Goal: Transaction & Acquisition: Book appointment/travel/reservation

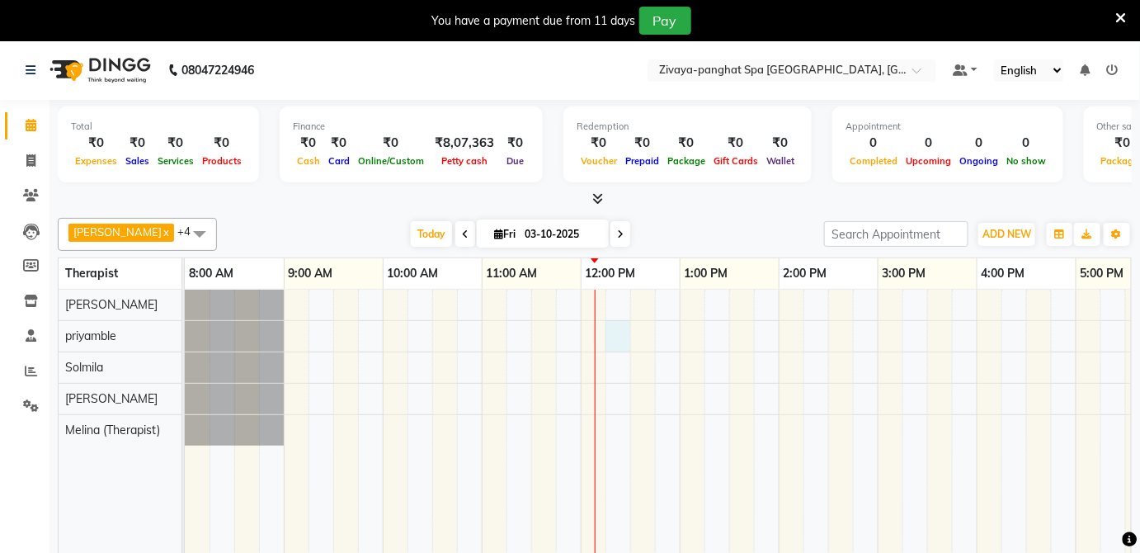
click at [606, 335] on div at bounding box center [927, 434] width 1485 height 288
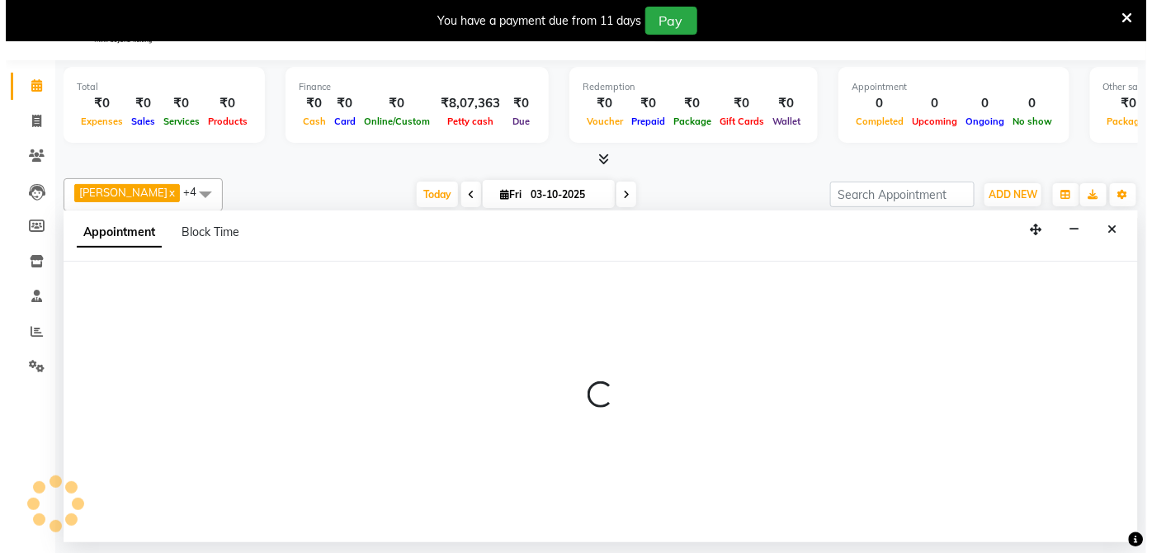
scroll to position [40, 0]
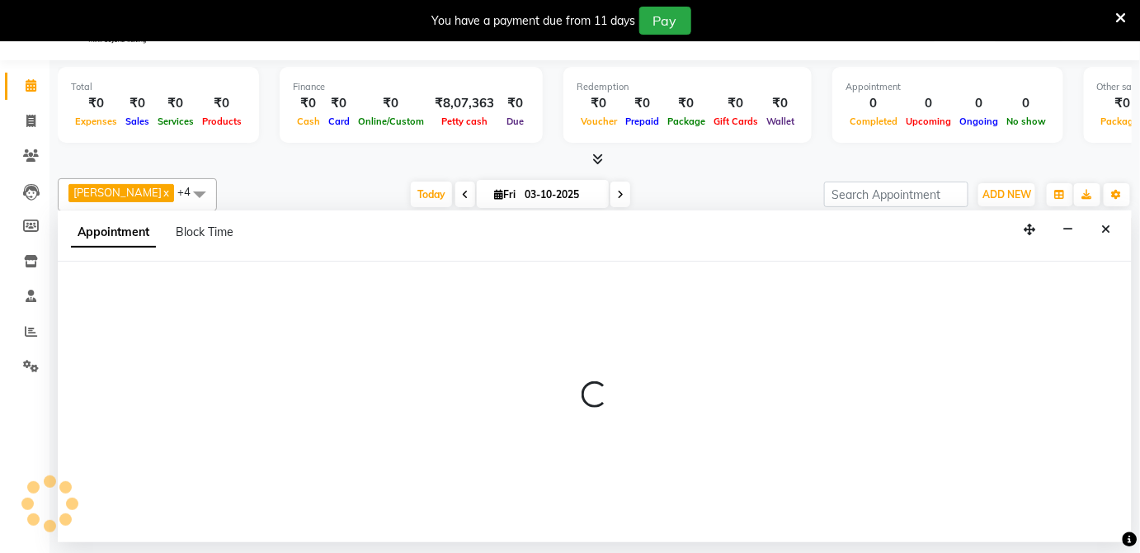
select select "66041"
select select "735"
select select "tentative"
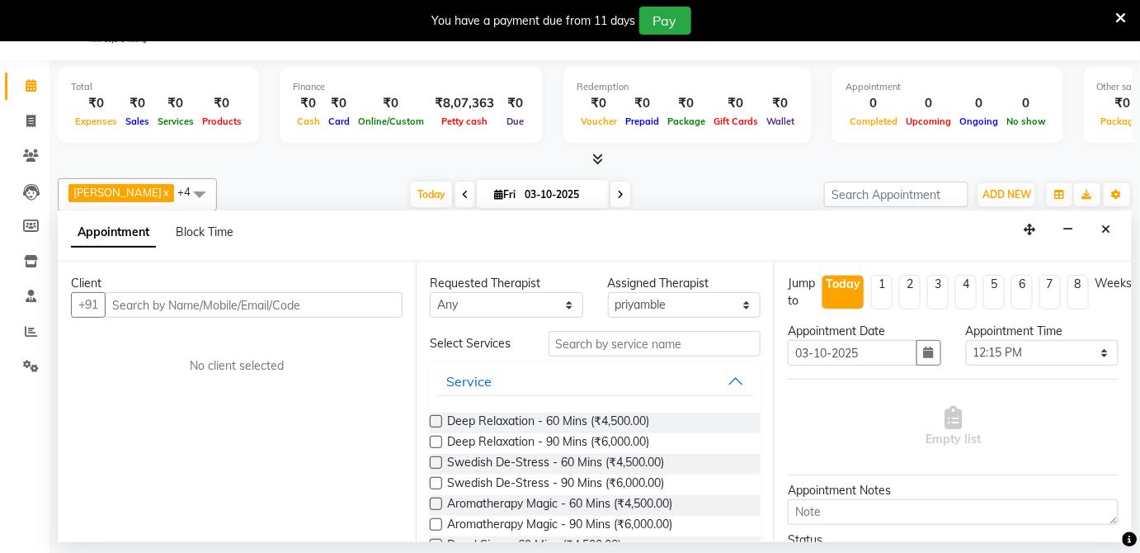
click at [231, 303] on input "text" at bounding box center [254, 305] width 298 height 26
click at [138, 304] on input "text" at bounding box center [254, 305] width 298 height 26
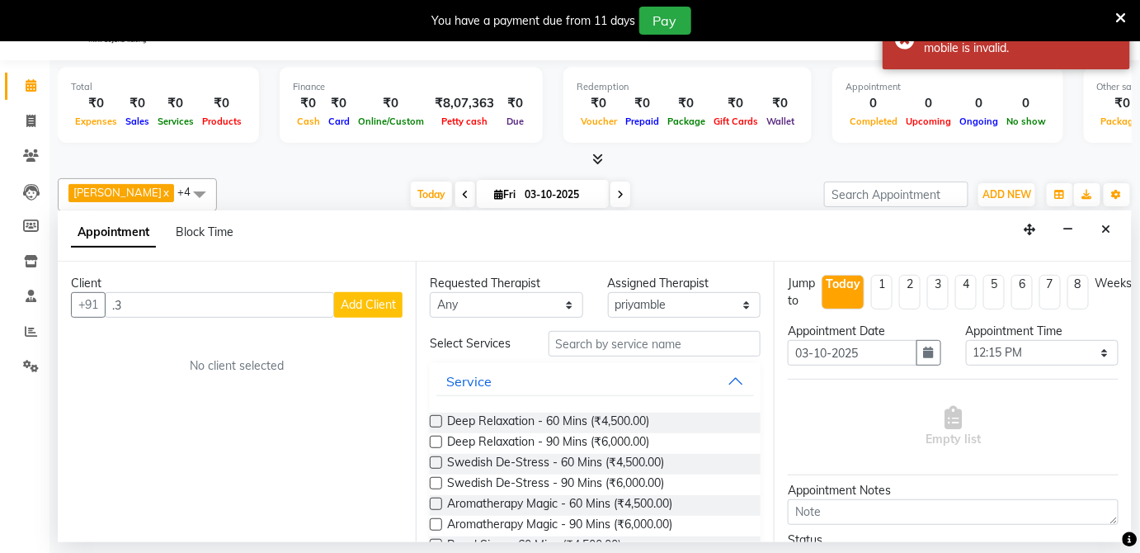
type input "."
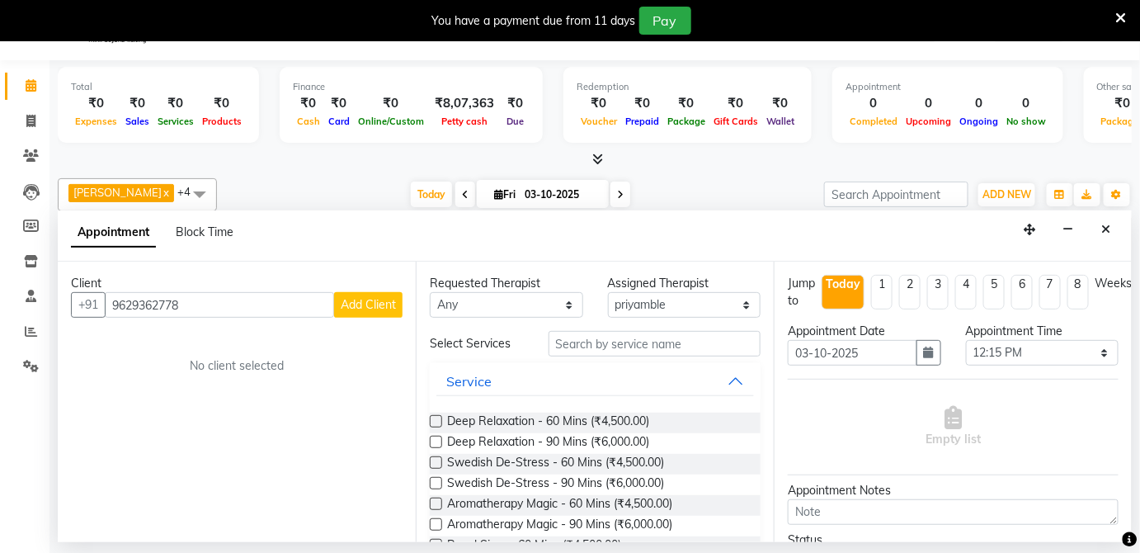
type input "9629362778"
click at [359, 300] on span "Add Client" at bounding box center [368, 304] width 55 height 15
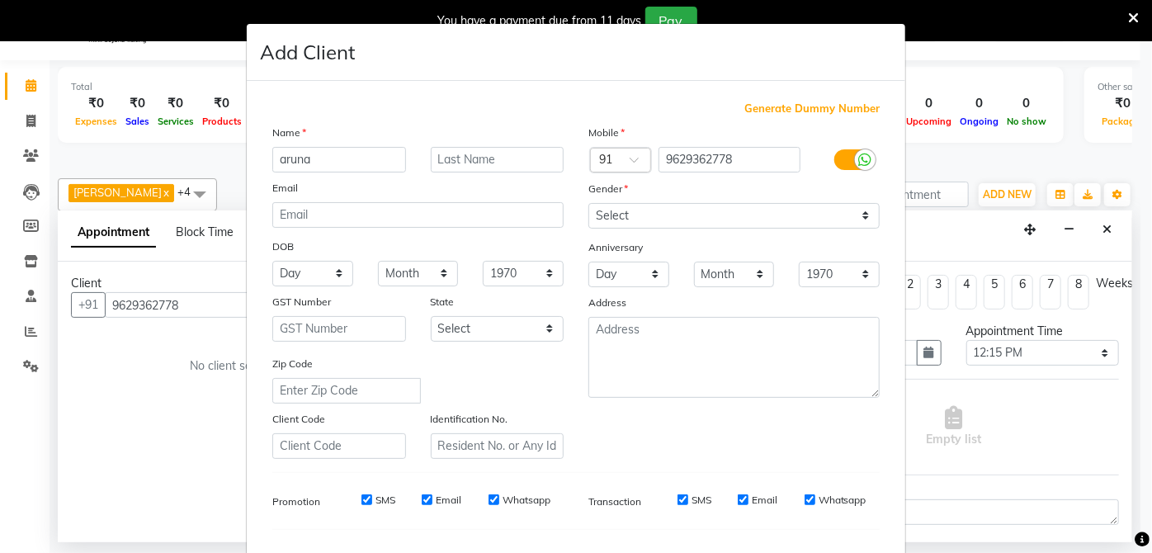
type input "aruna"
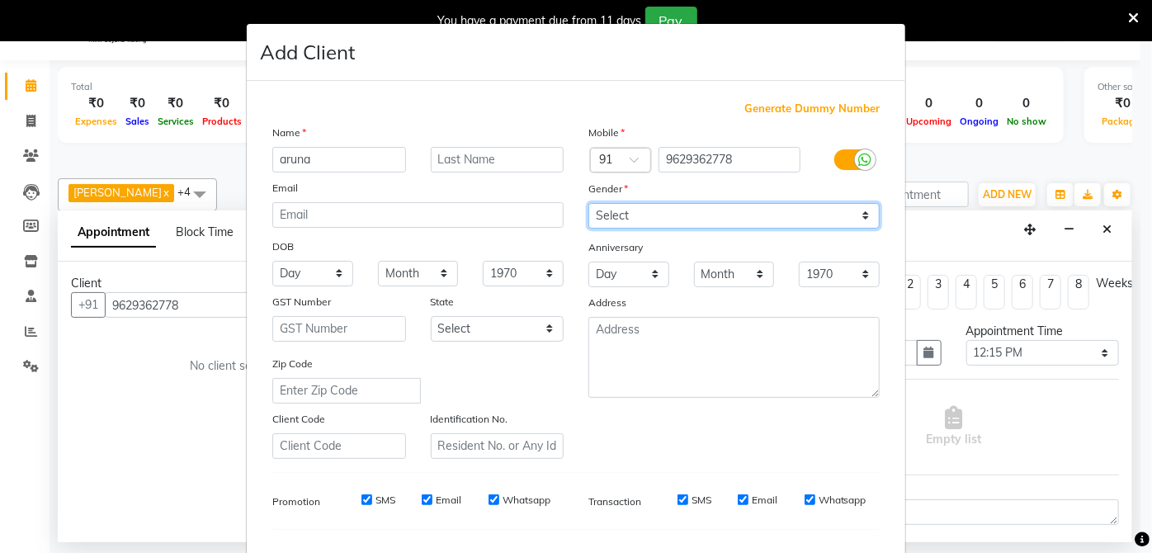
click at [859, 211] on select "Select [DEMOGRAPHIC_DATA] [DEMOGRAPHIC_DATA] Other Prefer Not To Say" at bounding box center [733, 216] width 291 height 26
select select "[DEMOGRAPHIC_DATA]"
click at [588, 203] on select "Select [DEMOGRAPHIC_DATA] [DEMOGRAPHIC_DATA] Other Prefer Not To Say" at bounding box center [733, 216] width 291 height 26
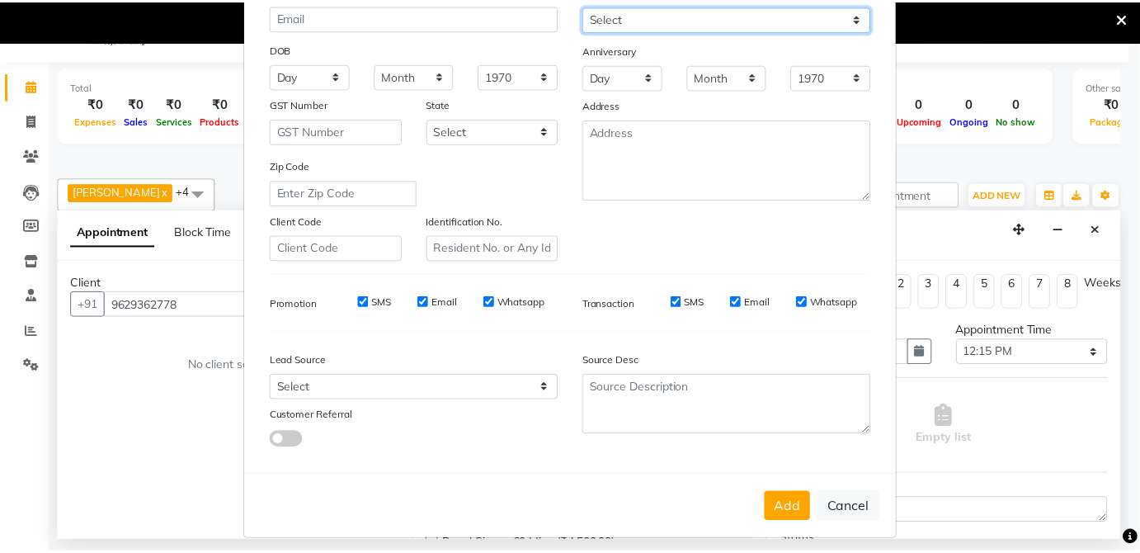
scroll to position [207, 0]
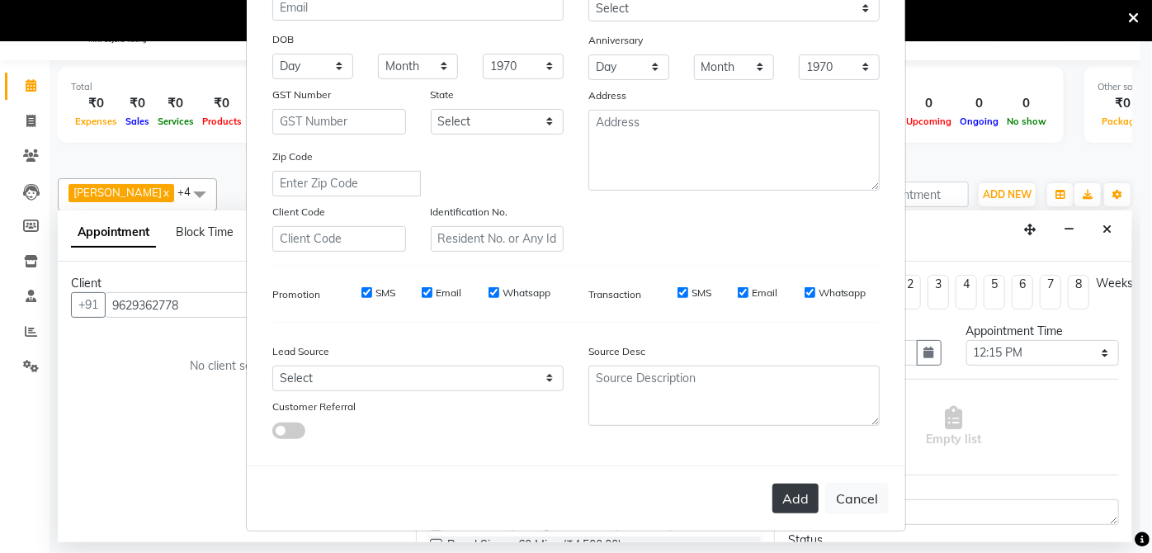
click at [790, 497] on button "Add" at bounding box center [795, 498] width 46 height 30
select select
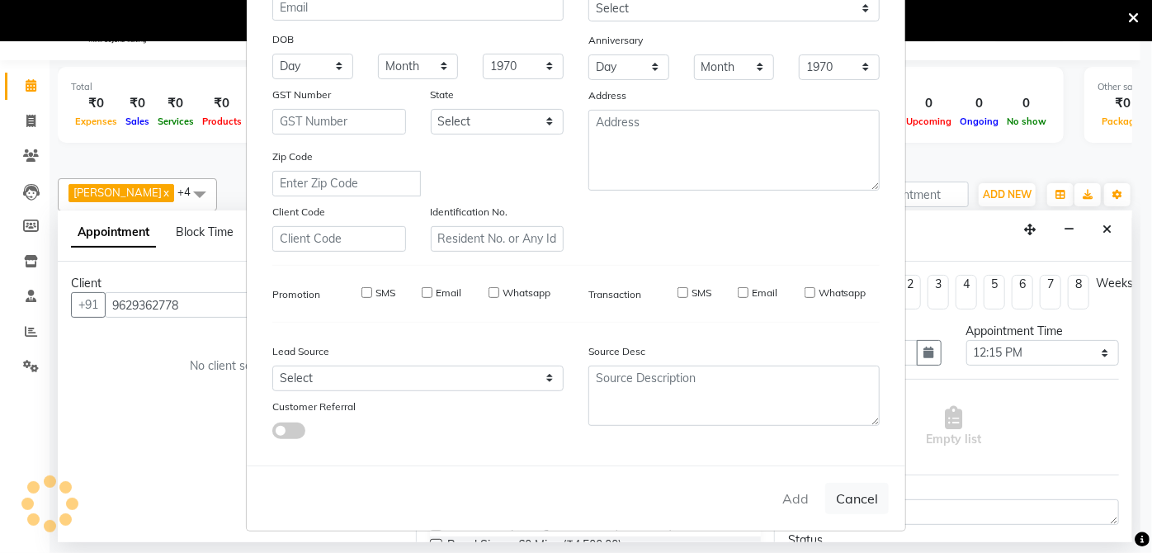
select select
checkbox input "false"
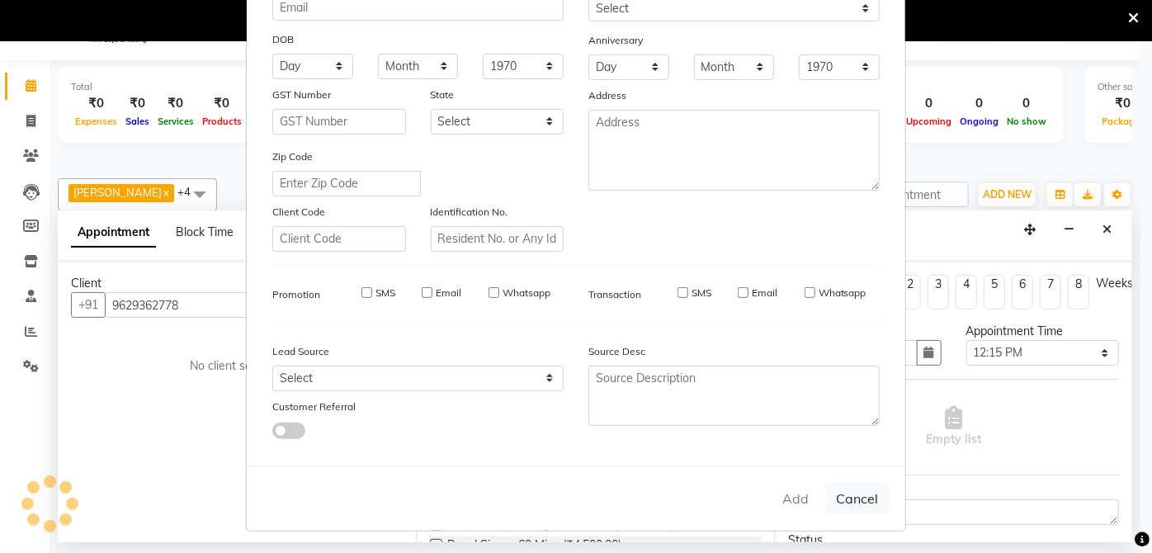
checkbox input "false"
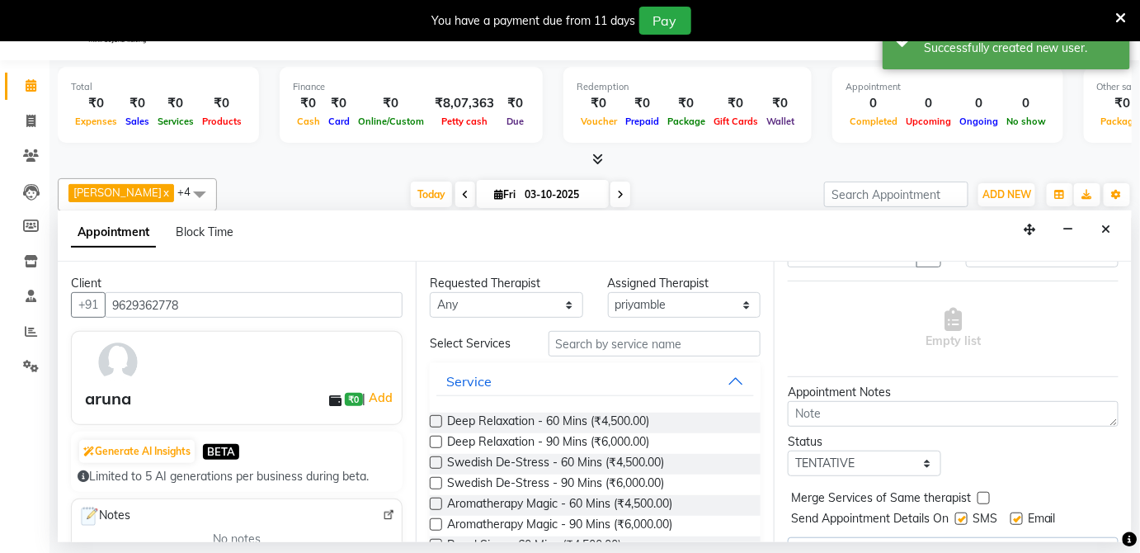
scroll to position [87, 0]
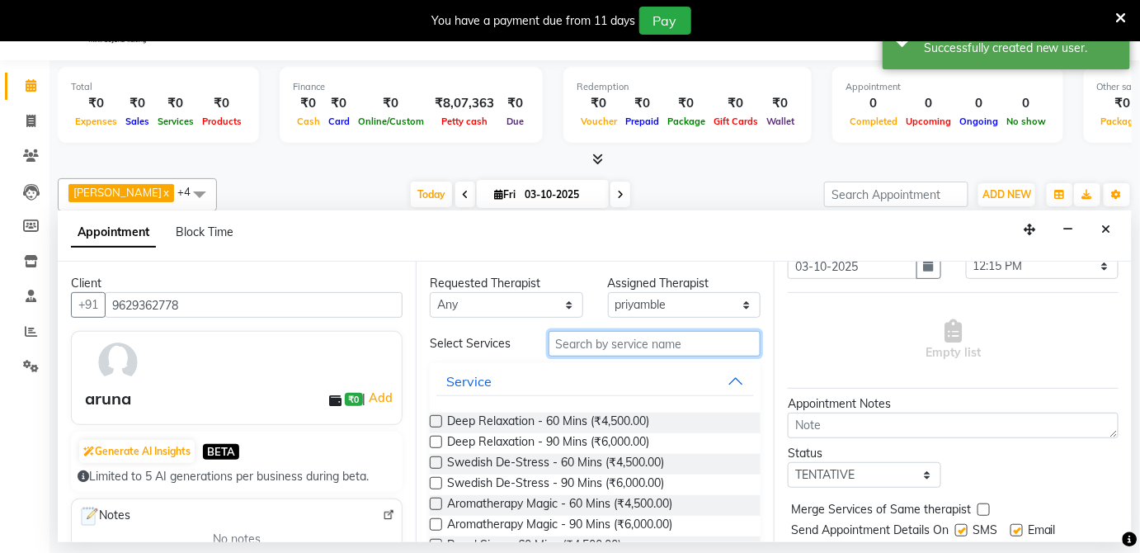
click at [700, 343] on input "text" at bounding box center [655, 344] width 212 height 26
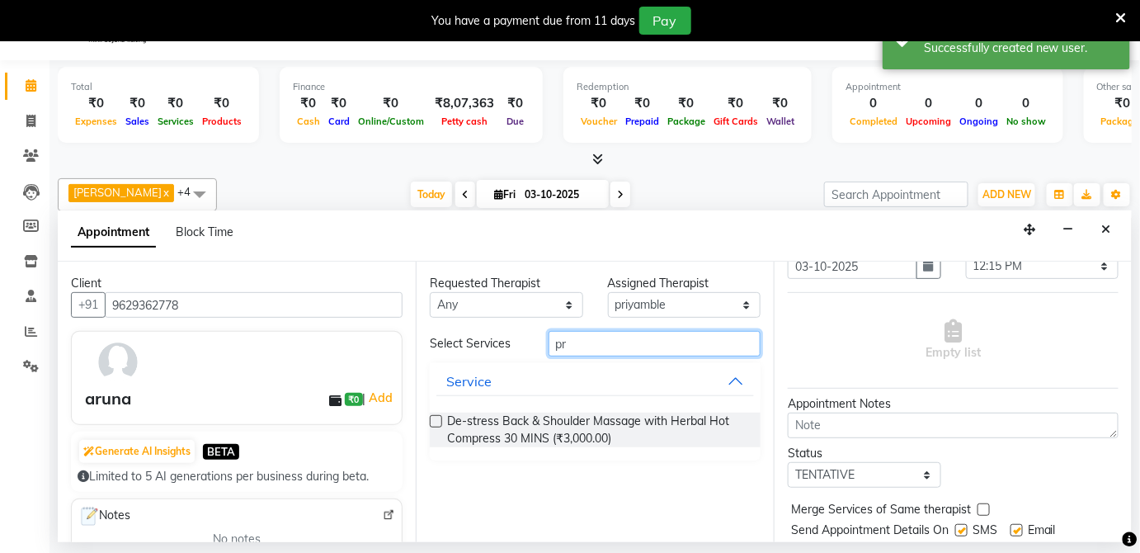
type input "p"
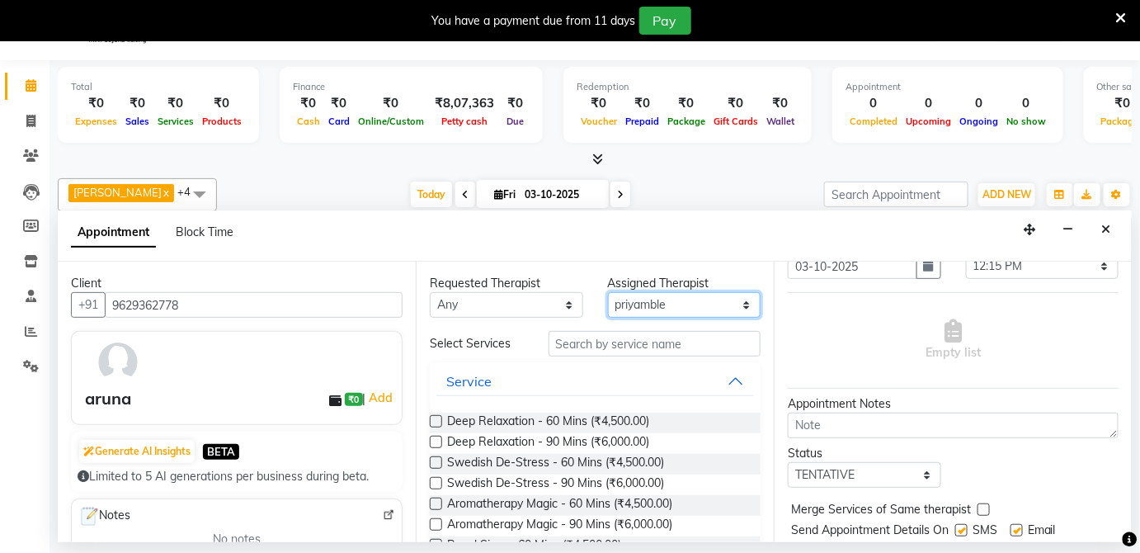
click at [733, 304] on select "Select [PERSON_NAME] (Therapist) [PERSON_NAME] priyamble [PERSON_NAME]" at bounding box center [684, 305] width 153 height 26
click at [608, 292] on select "Select [PERSON_NAME] (Therapist) [PERSON_NAME] priyamble [PERSON_NAME]" at bounding box center [684, 305] width 153 height 26
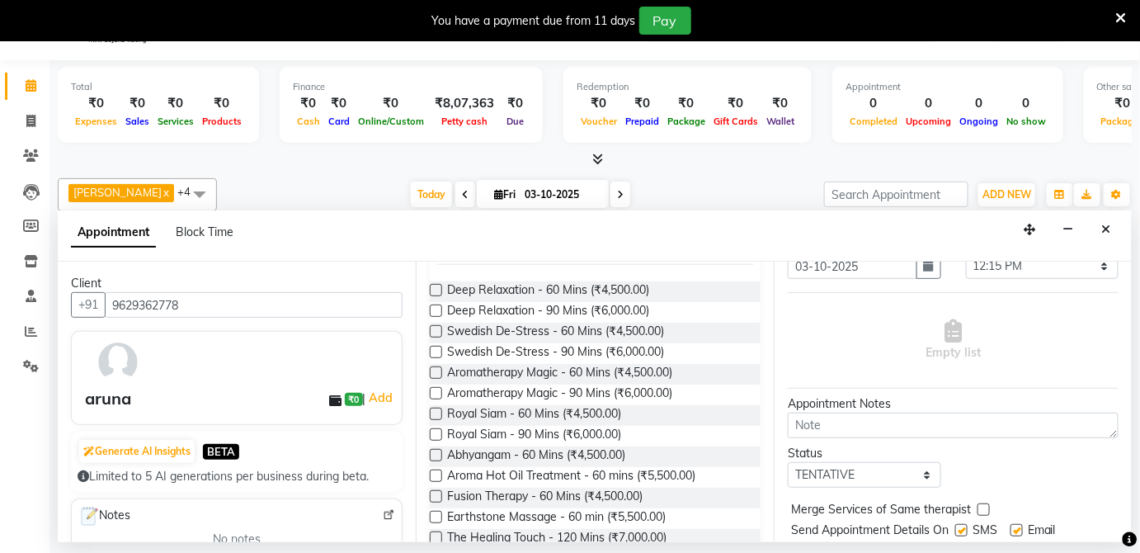
scroll to position [132, 0]
click at [483, 412] on span "Royal Siam - 60 Mins (₹4,500.00)" at bounding box center [534, 414] width 174 height 21
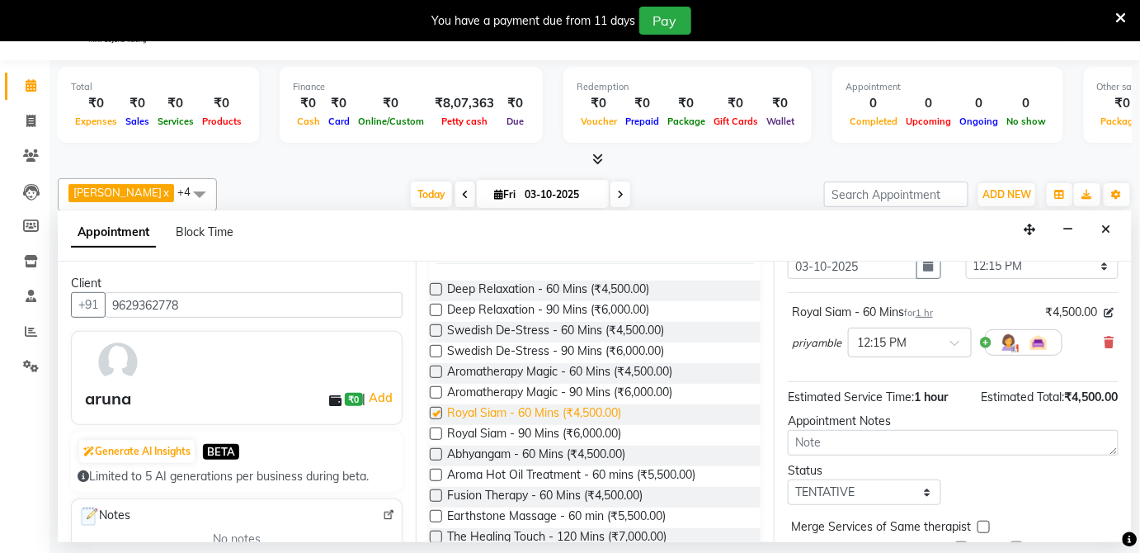
checkbox input "false"
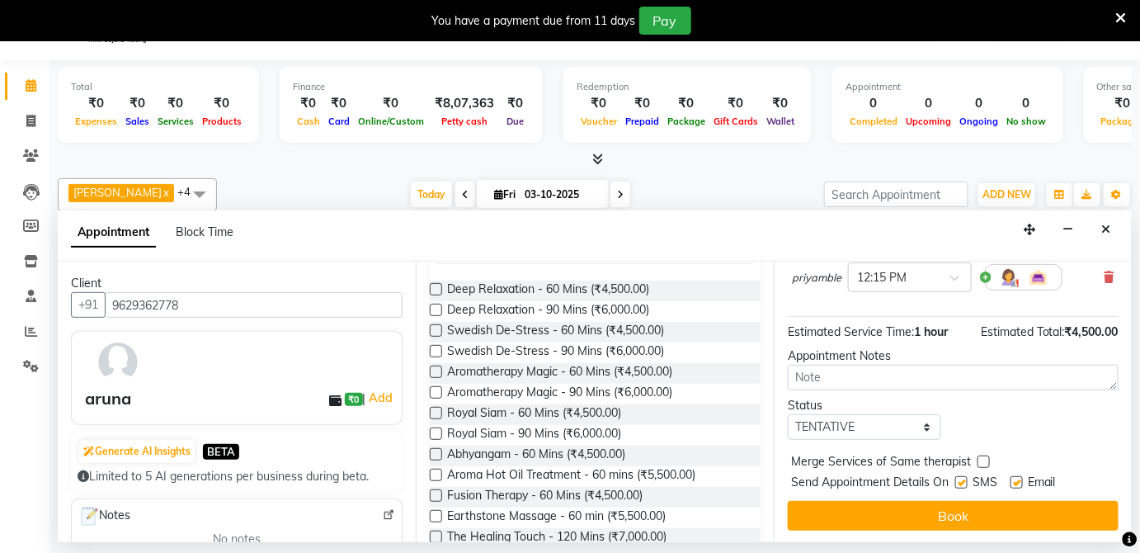
scroll to position [152, 0]
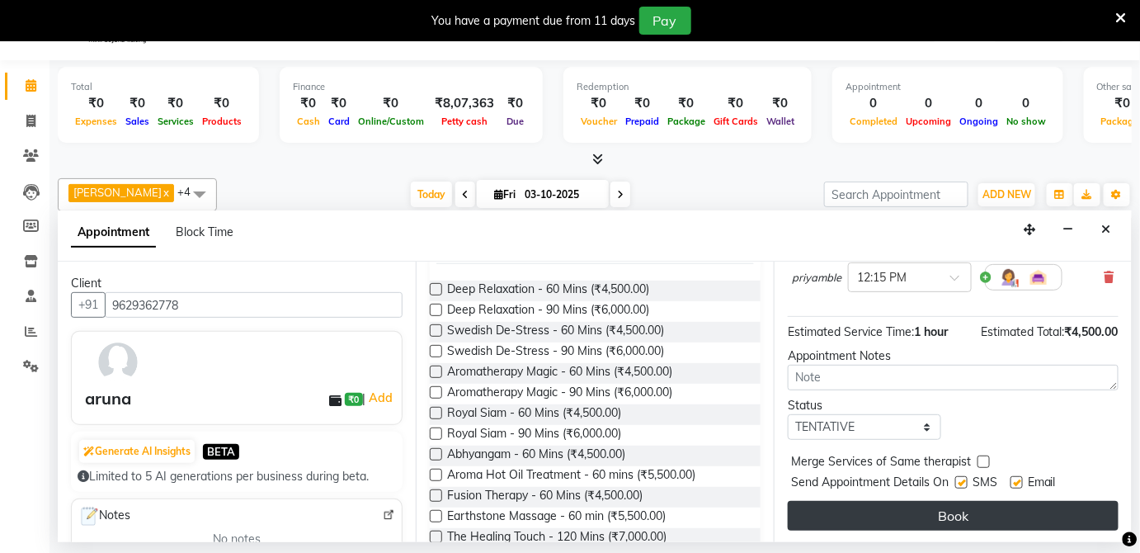
click at [952, 515] on button "Book" at bounding box center [953, 516] width 331 height 30
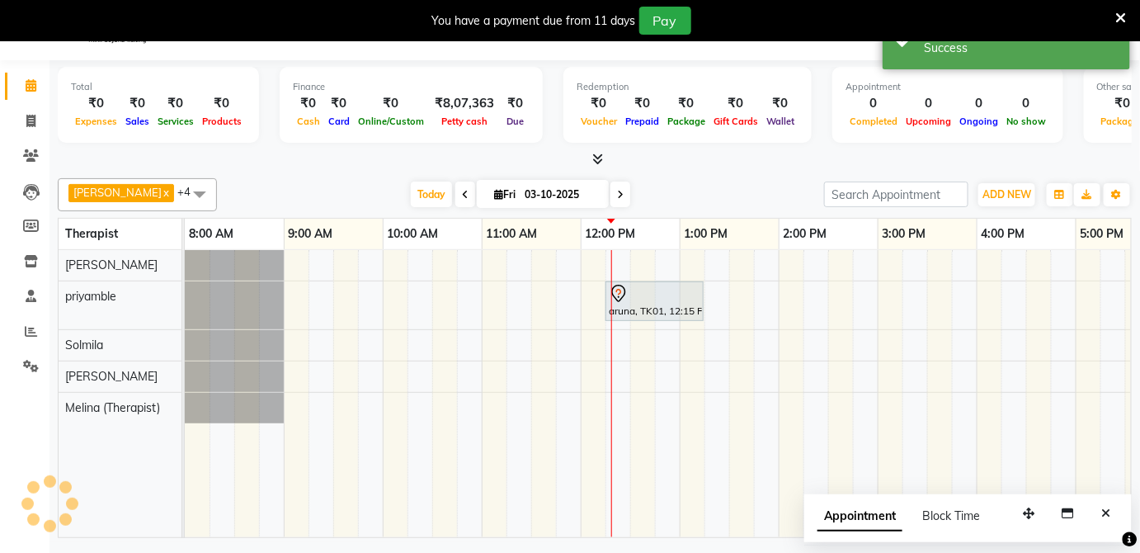
scroll to position [0, 0]
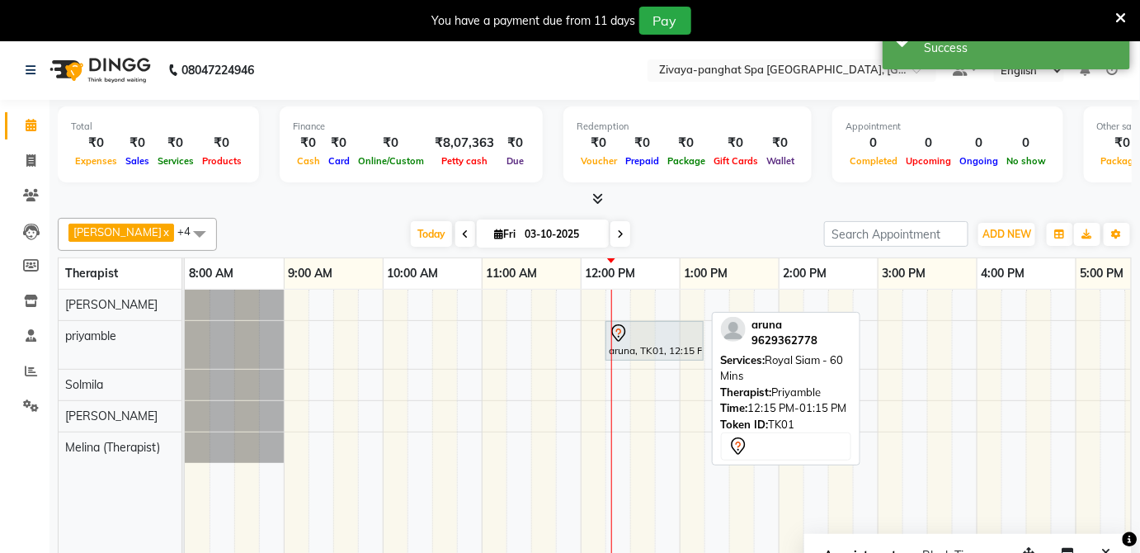
click at [651, 346] on div "aruna, TK01, 12:15 PM-01:15 PM, Royal Siam - 60 Mins" at bounding box center [654, 340] width 95 height 35
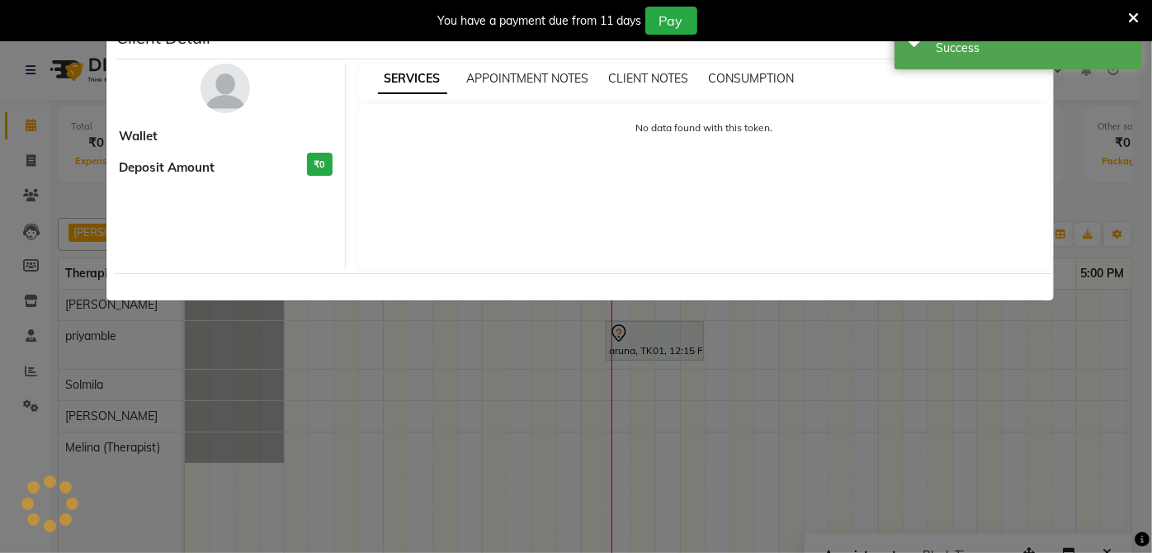
select select "7"
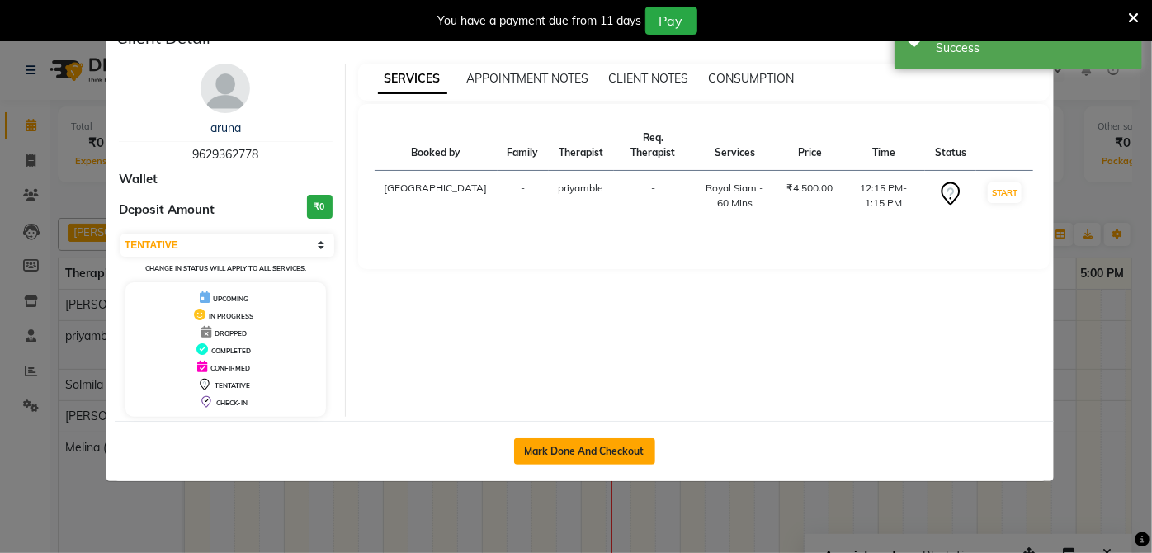
click at [562, 448] on button "Mark Done And Checkout" at bounding box center [584, 451] width 141 height 26
select select "service"
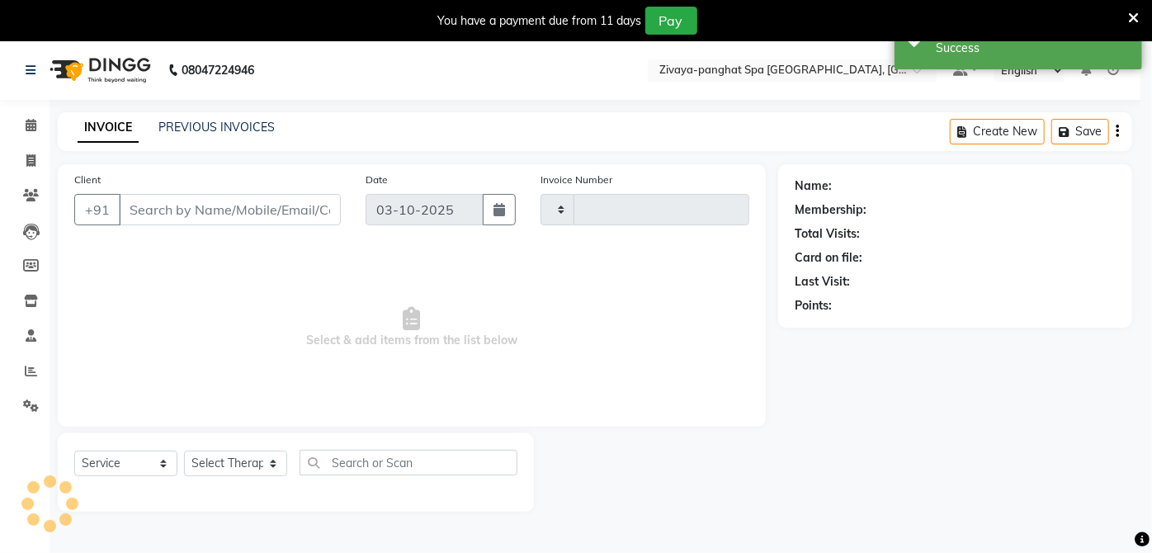
type input "0334"
select select "3"
select select "6945"
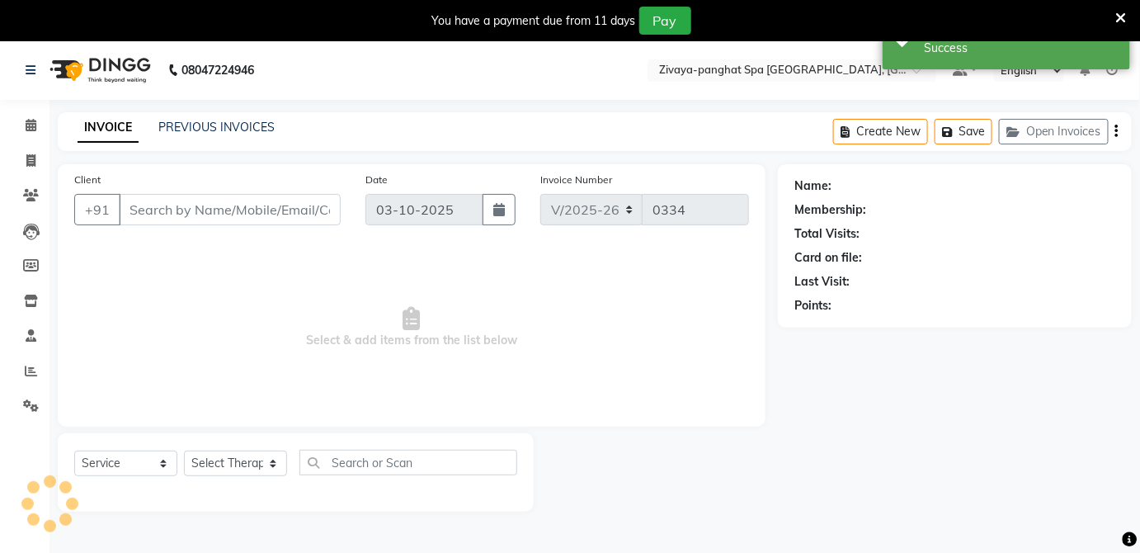
type input "9629362778"
select select "66041"
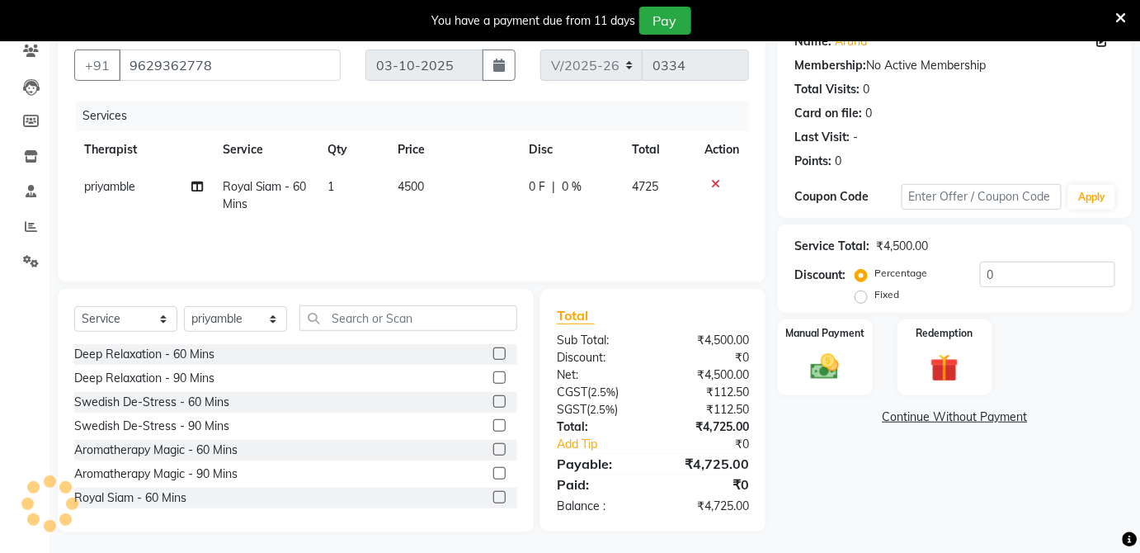
scroll to position [146, 0]
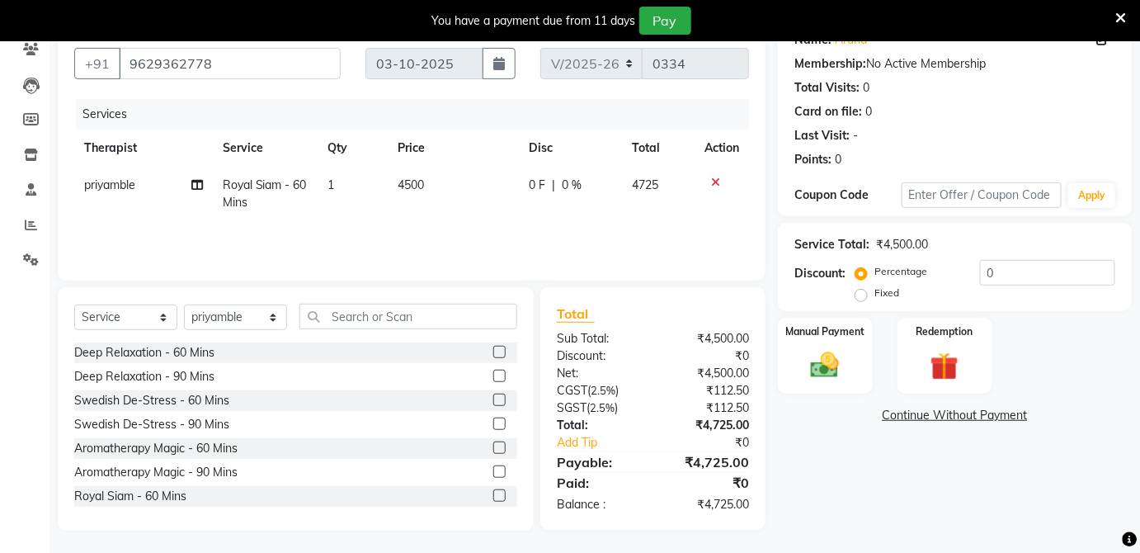
click at [874, 290] on label "Fixed" at bounding box center [886, 292] width 25 height 15
click at [860, 290] on input "Fixed" at bounding box center [865, 293] width 12 height 12
radio input "true"
click at [1006, 266] on input "0" at bounding box center [1047, 273] width 135 height 26
type input "0"
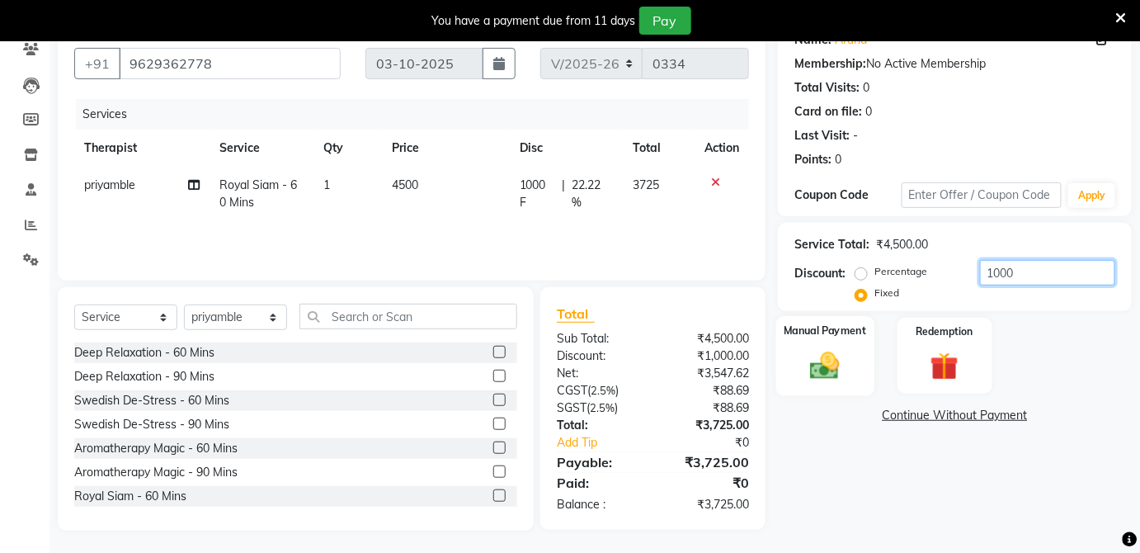
type input "1000"
click at [826, 342] on div "Manual Payment" at bounding box center [825, 356] width 98 height 80
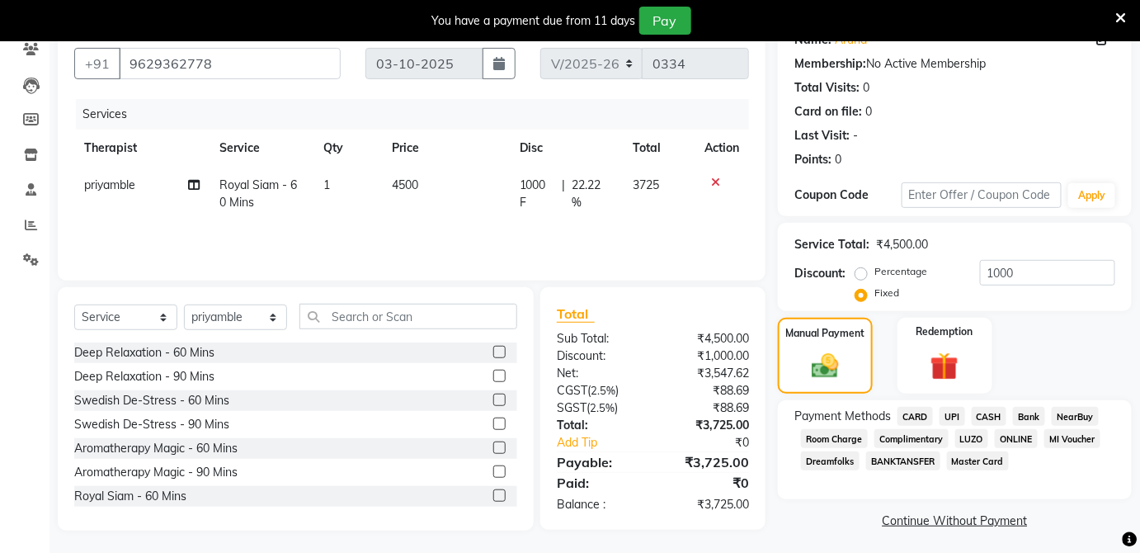
scroll to position [150, 0]
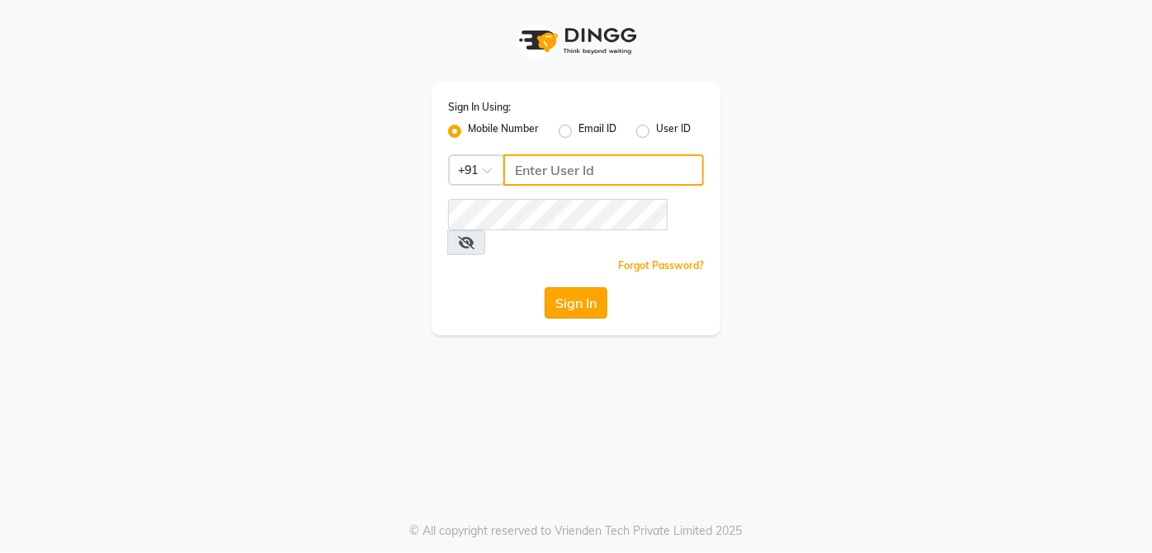
type input "9770614598"
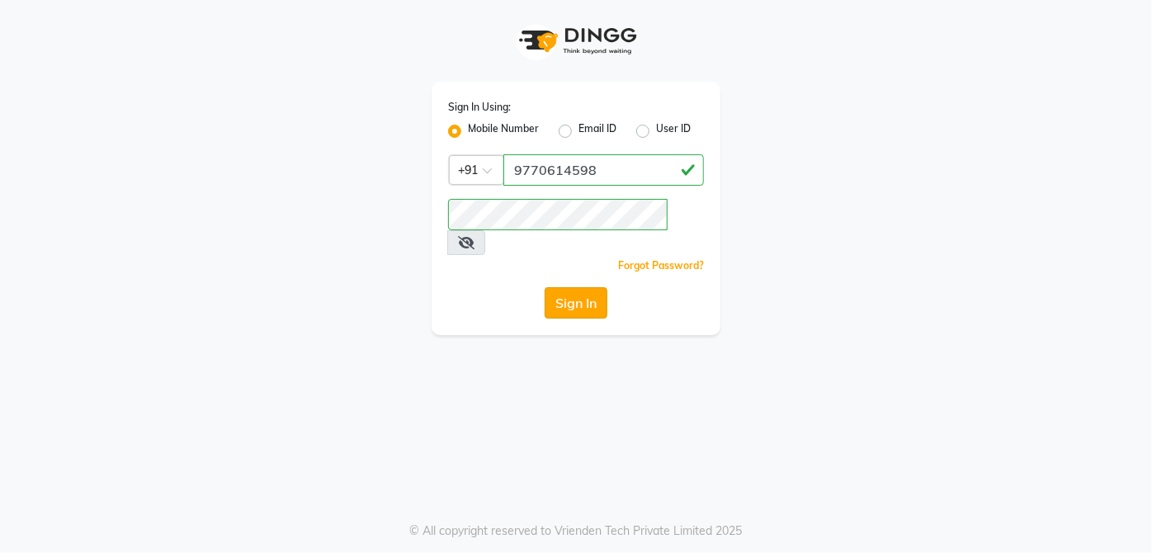
click at [576, 288] on button "Sign In" at bounding box center [575, 302] width 63 height 31
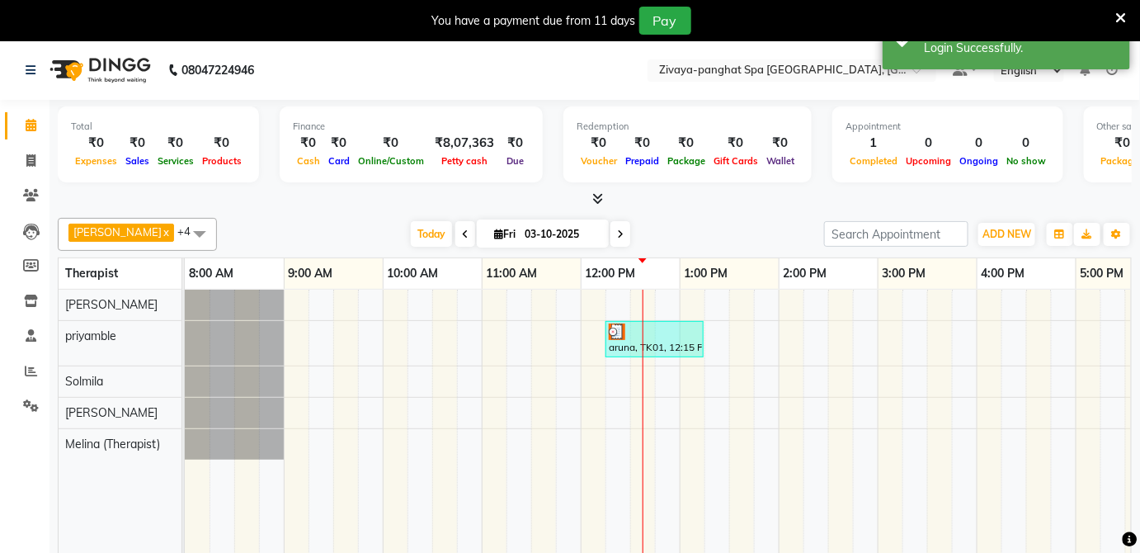
click at [912, 318] on div "aruna, TK01, 12:15 PM-01:15 PM, Royal Siam - 60 Mins" at bounding box center [927, 434] width 1485 height 288
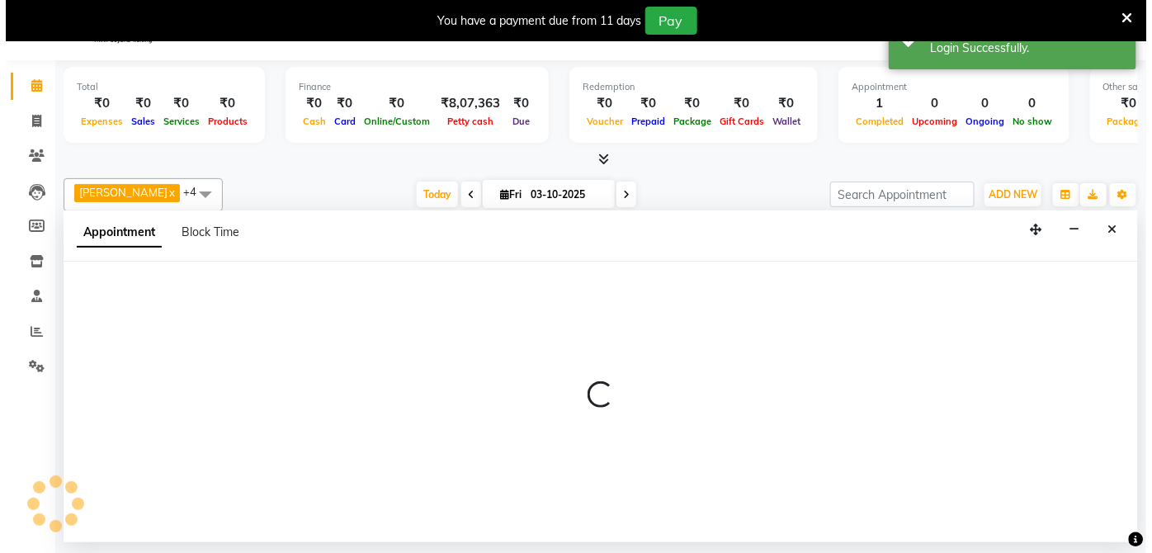
scroll to position [40, 0]
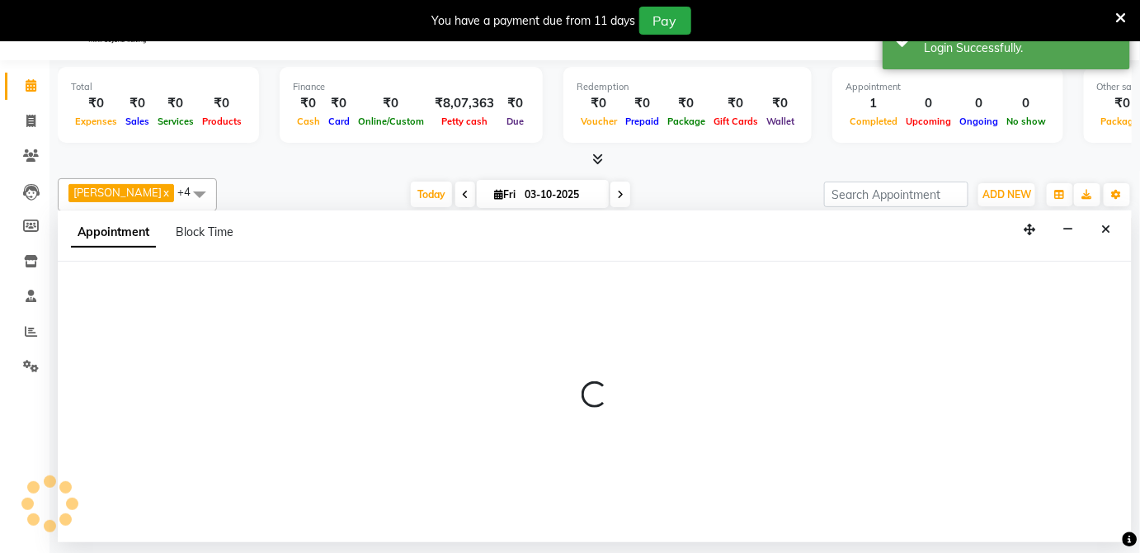
select select "54828"
select select "915"
select select "tentative"
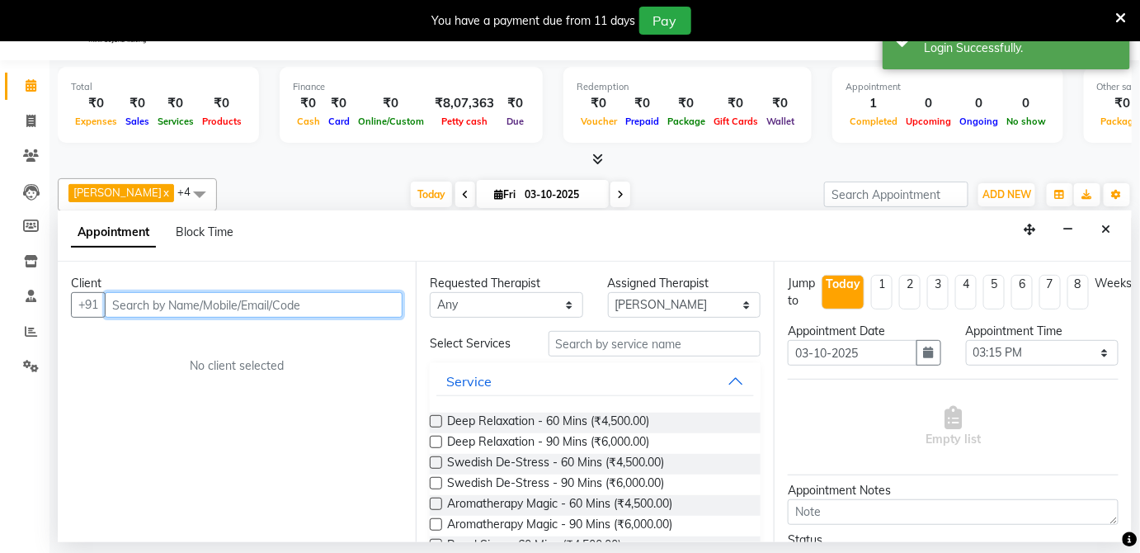
click at [172, 303] on input "text" at bounding box center [254, 305] width 298 height 26
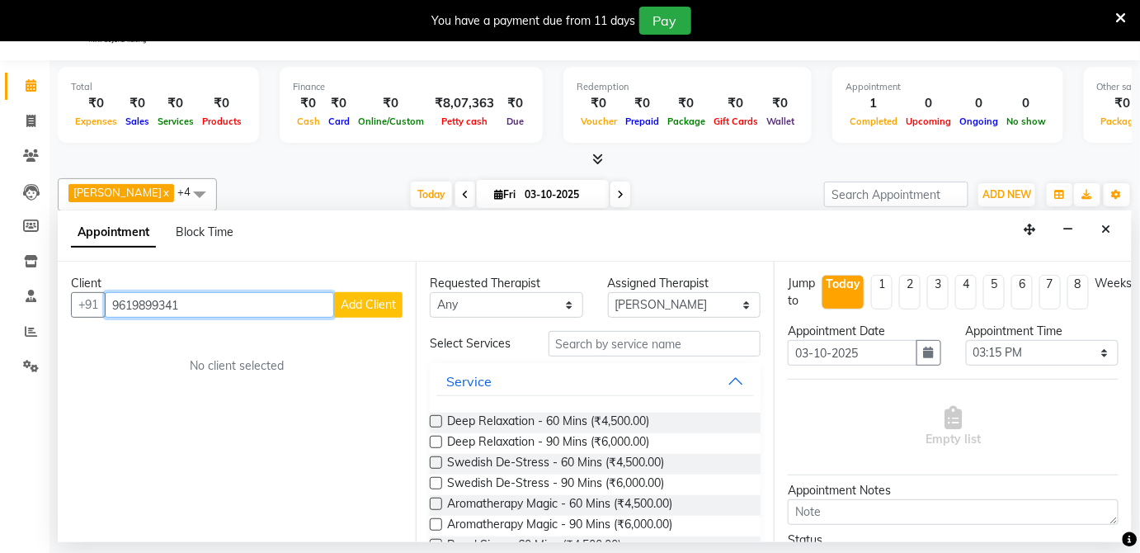
type input "9619899341"
click at [369, 297] on span "Add Client" at bounding box center [368, 304] width 55 height 15
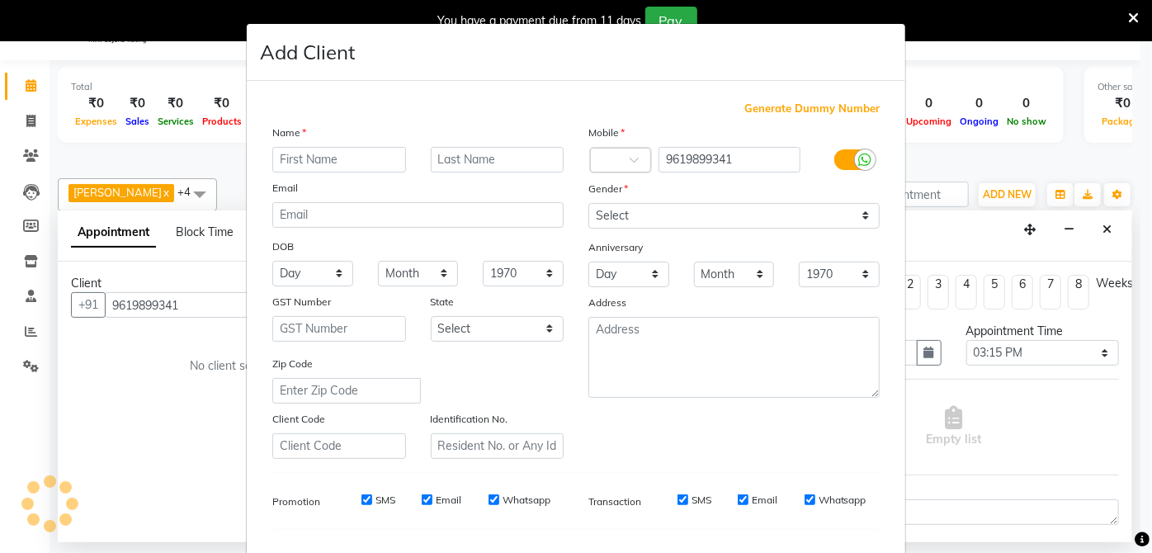
click at [337, 148] on input "text" at bounding box center [339, 160] width 134 height 26
click at [337, 153] on input "text" at bounding box center [339, 160] width 134 height 26
type input "j"
click at [337, 153] on input "jan" at bounding box center [339, 160] width 134 height 26
type input "janvi"
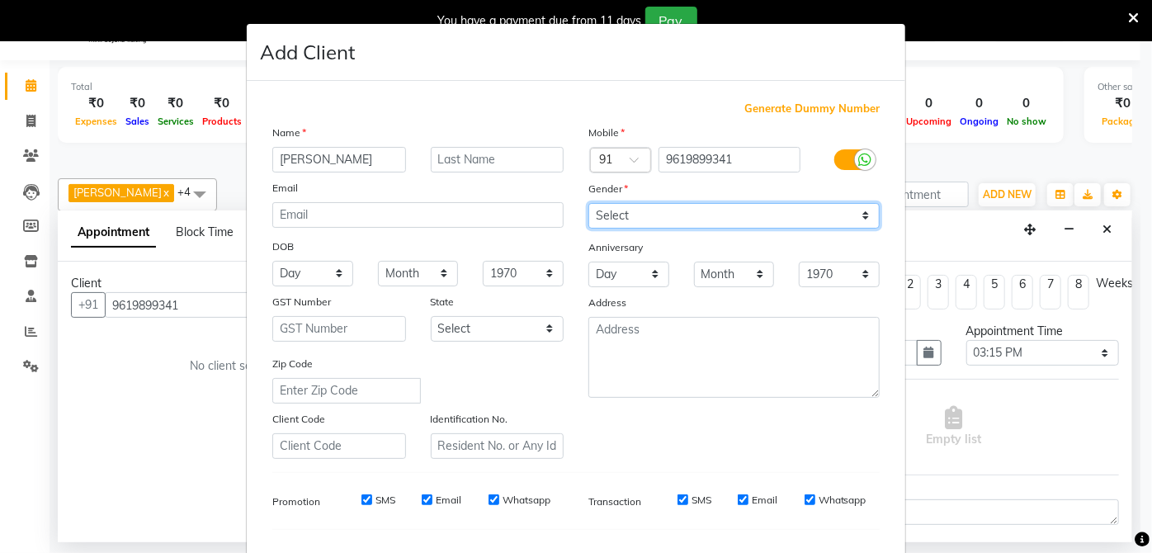
click at [860, 213] on select "Select [DEMOGRAPHIC_DATA] [DEMOGRAPHIC_DATA] Other Prefer Not To Say" at bounding box center [733, 216] width 291 height 26
click at [588, 203] on select "Select [DEMOGRAPHIC_DATA] [DEMOGRAPHIC_DATA] Other Prefer Not To Say" at bounding box center [733, 216] width 291 height 26
click at [857, 224] on select "Select [DEMOGRAPHIC_DATA] [DEMOGRAPHIC_DATA] Other Prefer Not To Say" at bounding box center [733, 216] width 291 height 26
select select "[DEMOGRAPHIC_DATA]"
click at [588, 203] on select "Select [DEMOGRAPHIC_DATA] [DEMOGRAPHIC_DATA] Other Prefer Not To Say" at bounding box center [733, 216] width 291 height 26
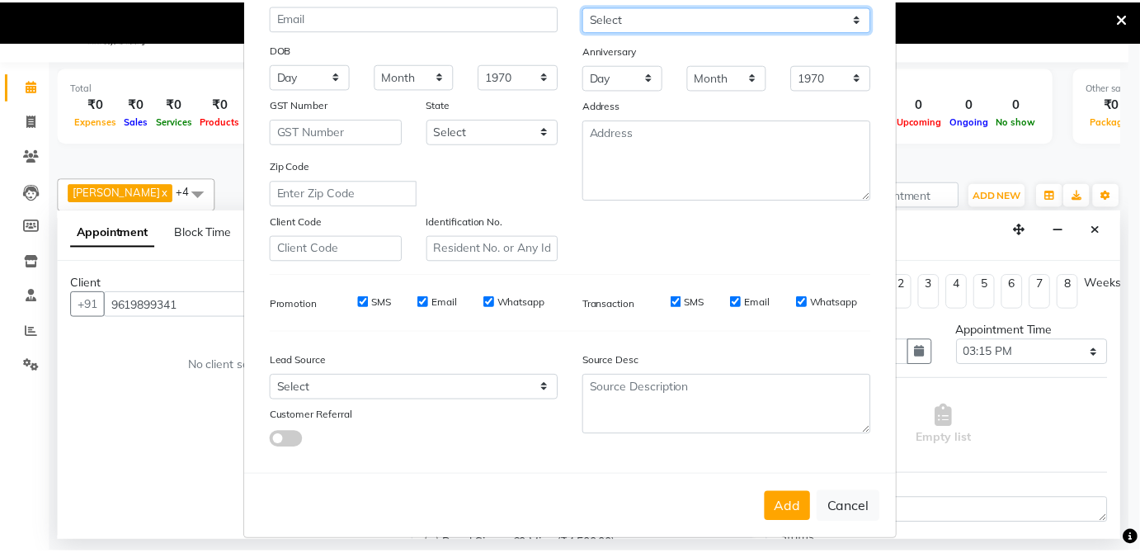
scroll to position [207, 0]
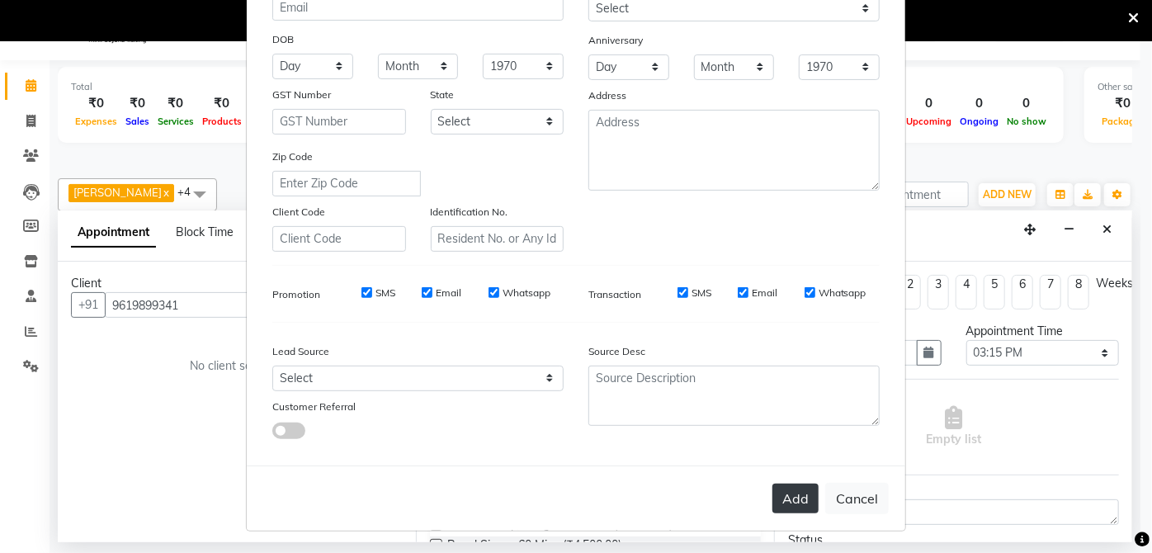
click at [797, 488] on button "Add" at bounding box center [795, 498] width 46 height 30
select select
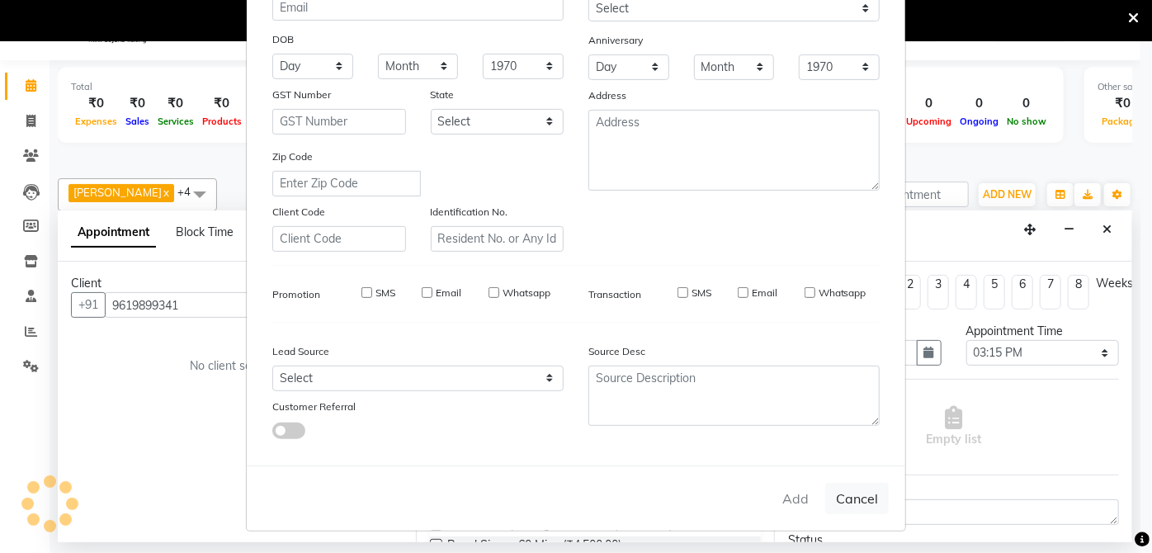
select select
checkbox input "false"
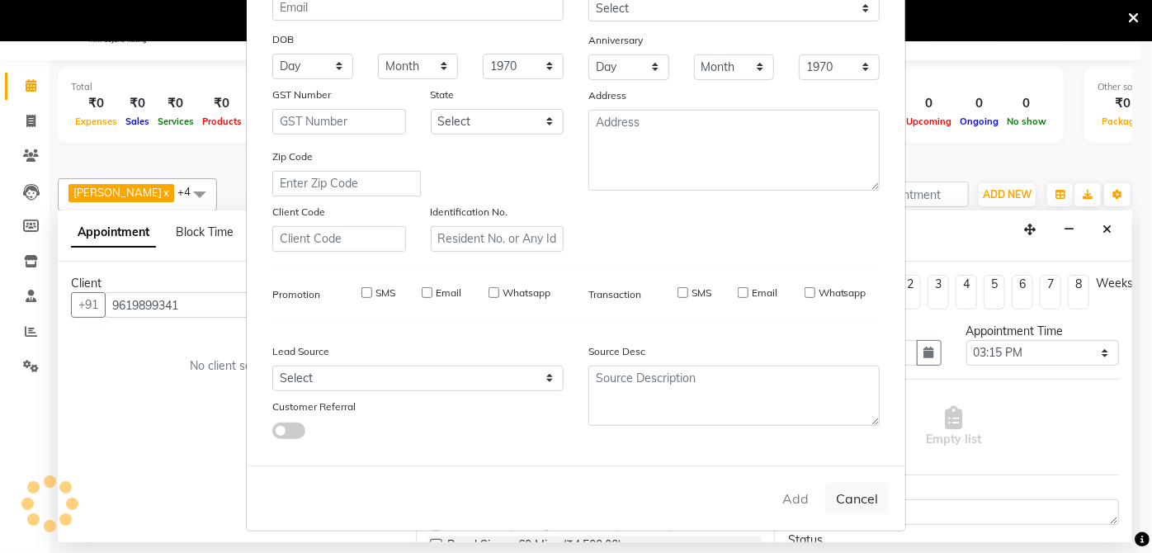
checkbox input "false"
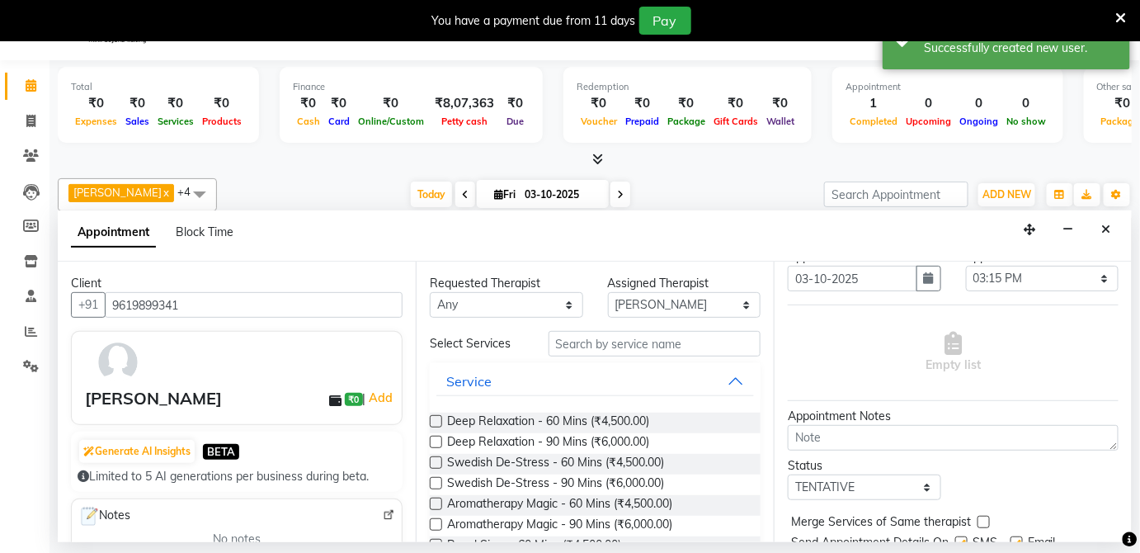
scroll to position [75, 0]
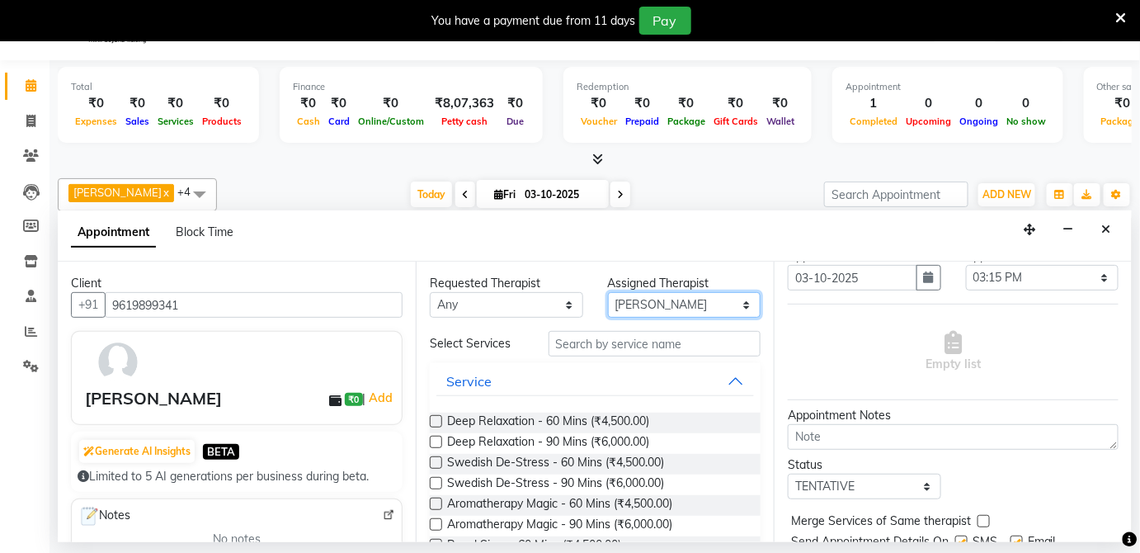
click at [674, 302] on select "Select [PERSON_NAME] (Therapist) [PERSON_NAME] priyamble [PERSON_NAME]" at bounding box center [684, 305] width 153 height 26
select select "66041"
click at [608, 292] on select "Select [PERSON_NAME] (Therapist) [PERSON_NAME] priyamble [PERSON_NAME]" at bounding box center [684, 305] width 153 height 26
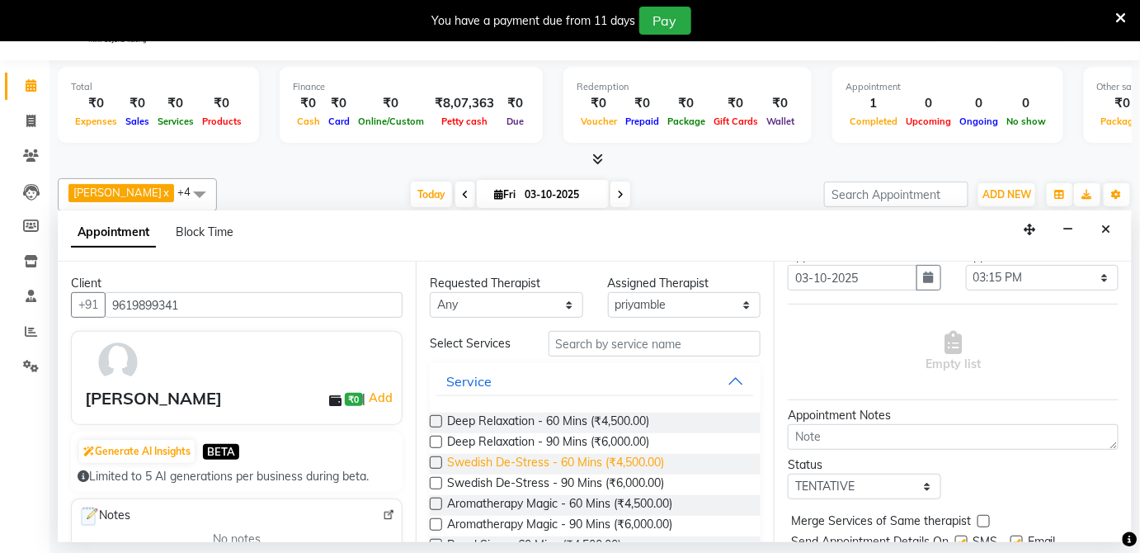
click at [509, 458] on span "Swedish De-Stress - 60 Mins (₹4,500.00)" at bounding box center [555, 464] width 217 height 21
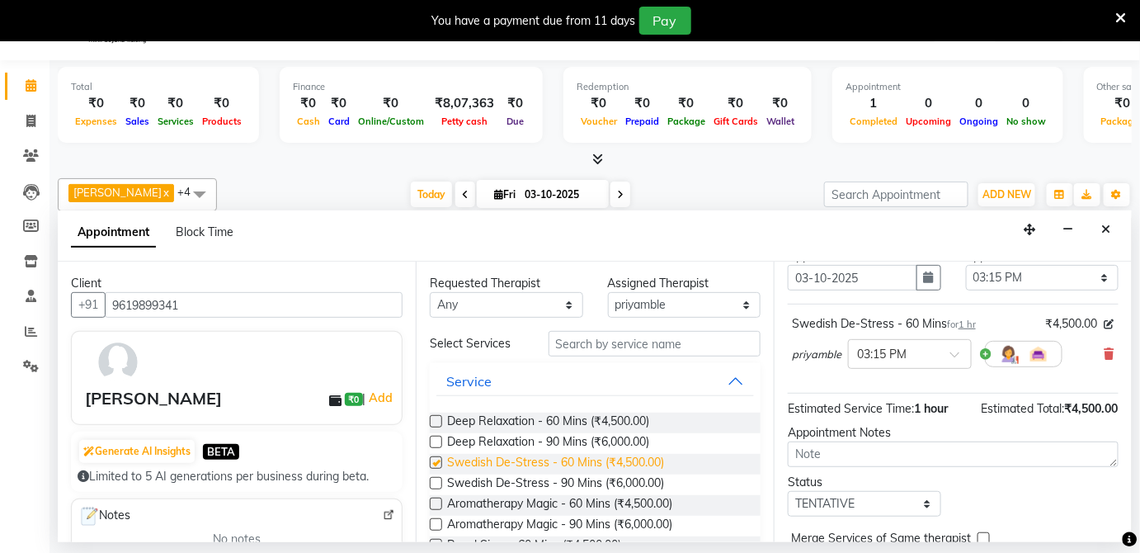
checkbox input "false"
click at [948, 347] on div at bounding box center [910, 352] width 122 height 17
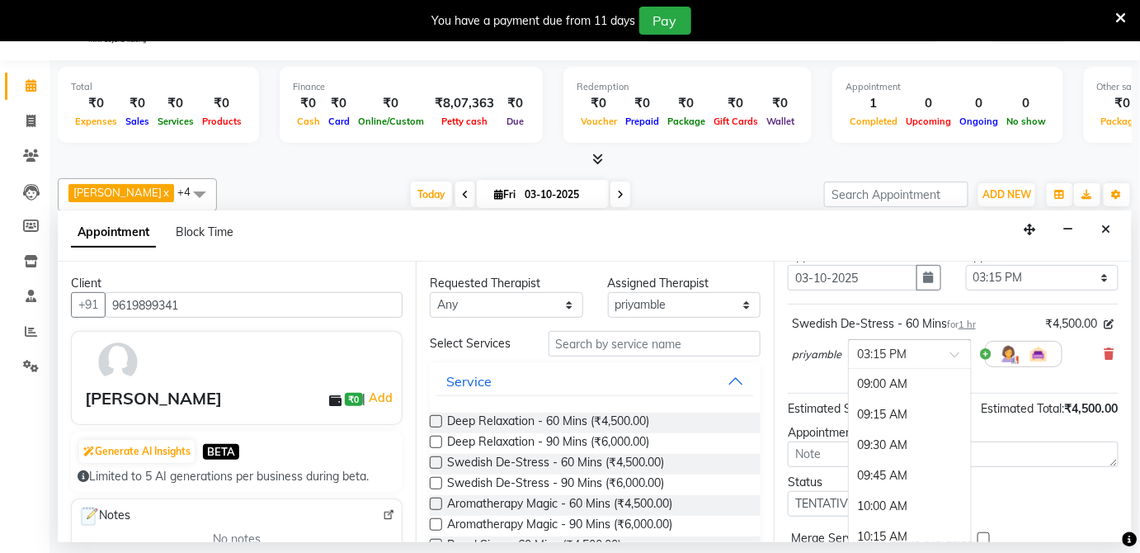
scroll to position [767, 0]
click at [948, 347] on div at bounding box center [910, 352] width 122 height 17
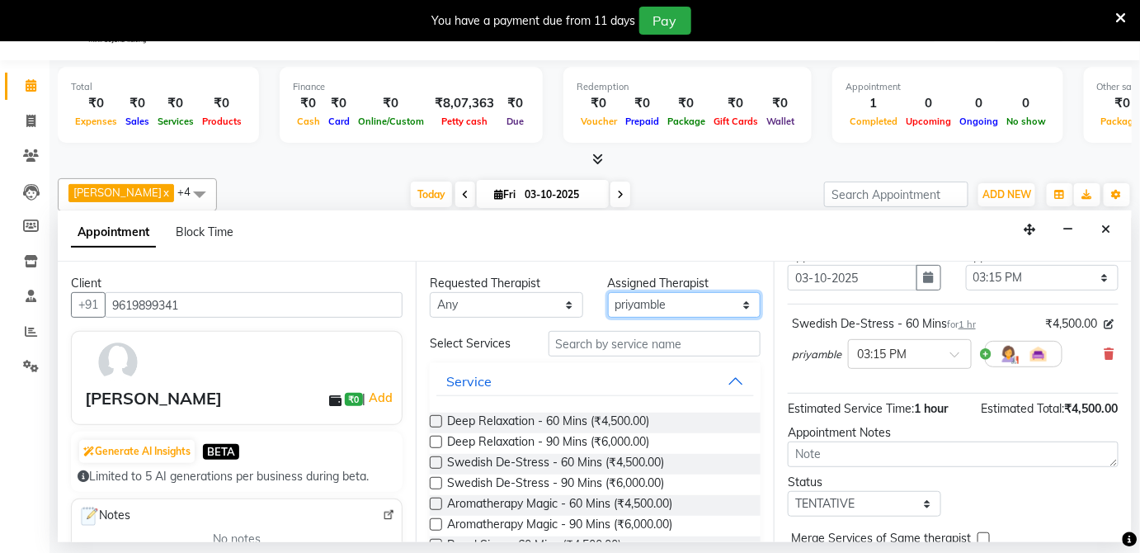
click at [675, 307] on select "Select [PERSON_NAME] (Therapist) [PERSON_NAME] priyamble [PERSON_NAME]" at bounding box center [684, 305] width 153 height 26
select select "66042"
click at [608, 292] on select "Select [PERSON_NAME] (Therapist) [PERSON_NAME] priyamble [PERSON_NAME]" at bounding box center [684, 305] width 153 height 26
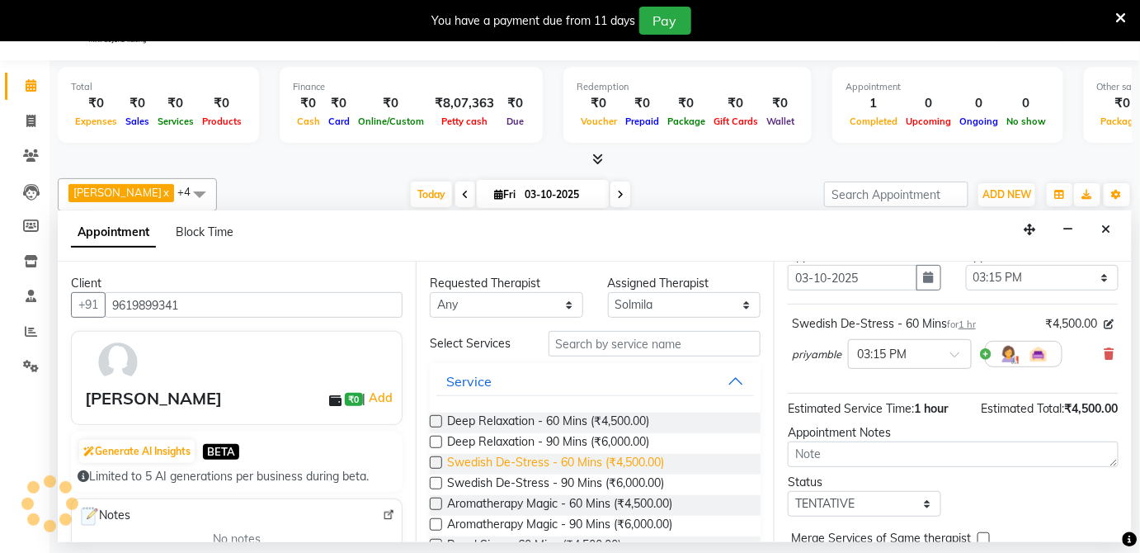
click at [545, 456] on span "Swedish De-Stress - 60 Mins (₹4,500.00)" at bounding box center [555, 464] width 217 height 21
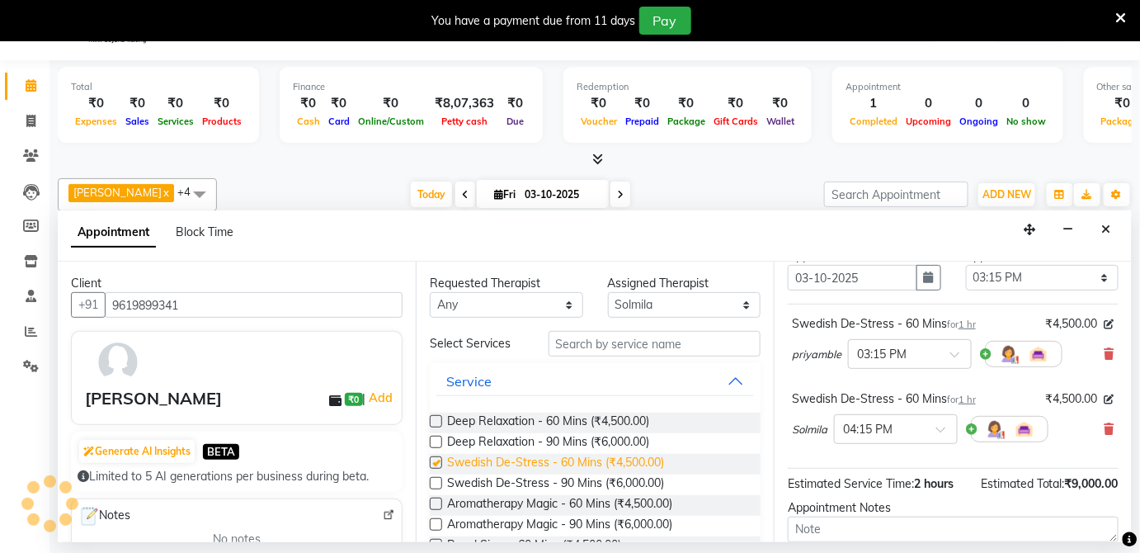
checkbox input "false"
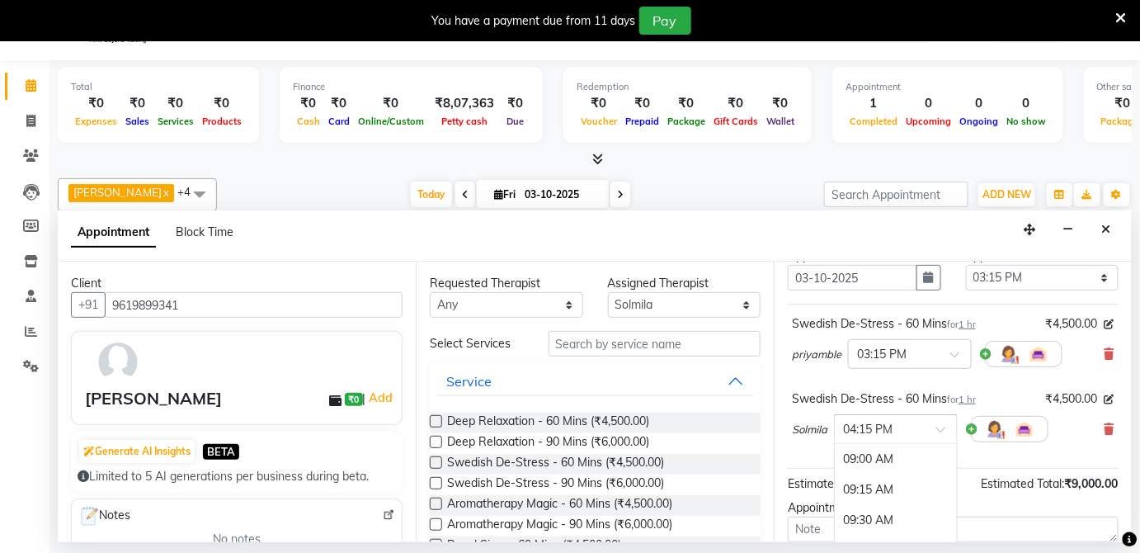
click at [936, 427] on div at bounding box center [896, 427] width 122 height 17
click at [876, 491] on div "03:15 PM" at bounding box center [896, 498] width 122 height 31
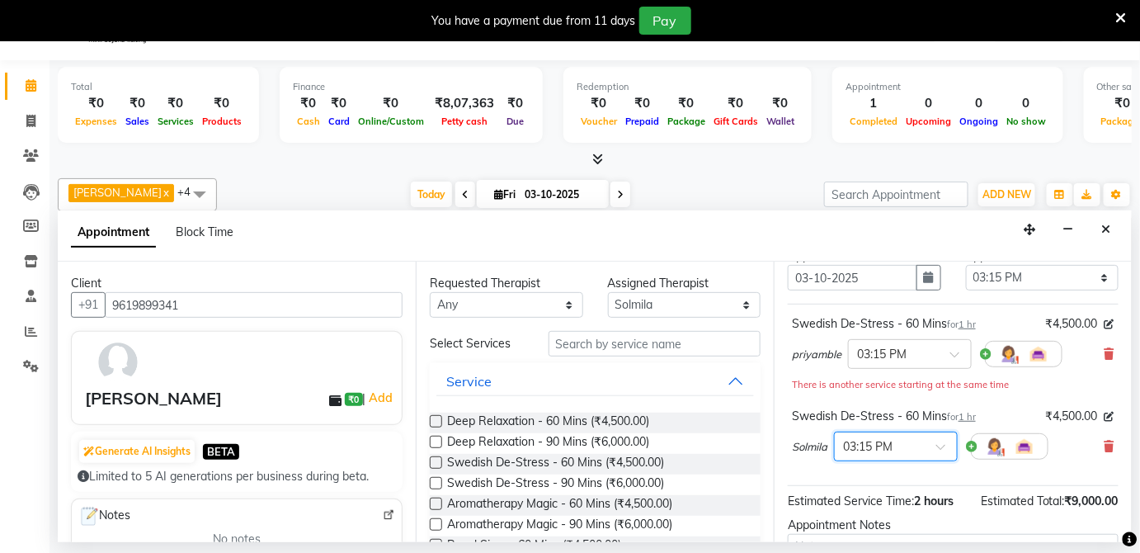
scroll to position [244, 0]
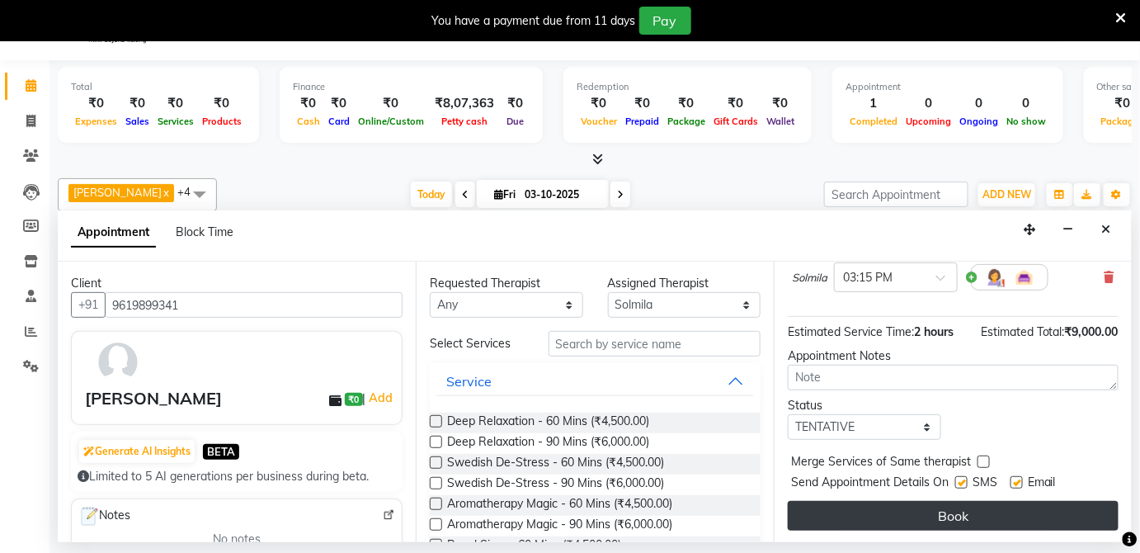
click at [1030, 507] on button "Book" at bounding box center [953, 516] width 331 height 30
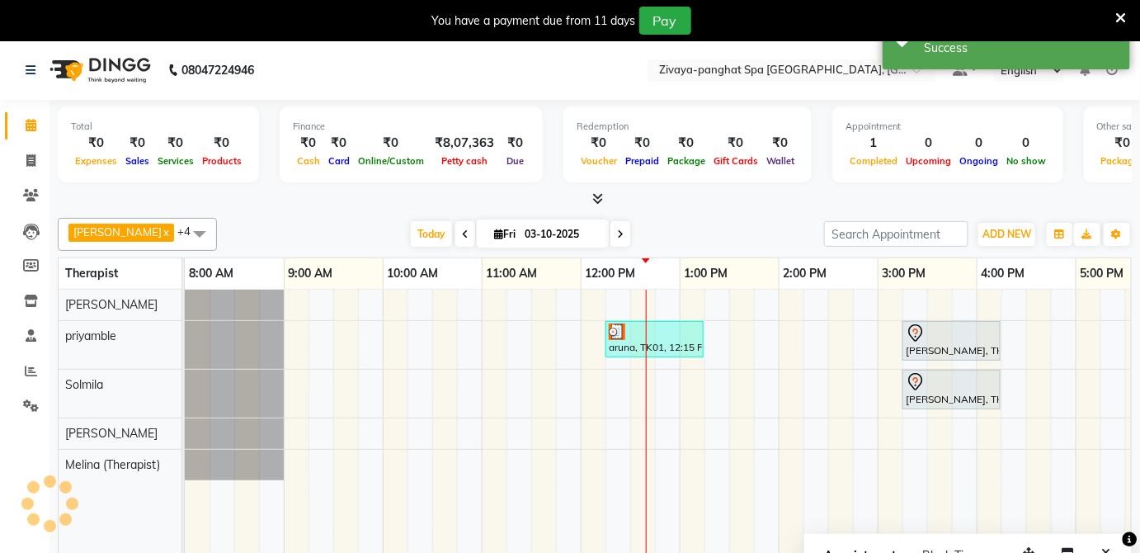
scroll to position [0, 0]
